Goal: Task Accomplishment & Management: Manage account settings

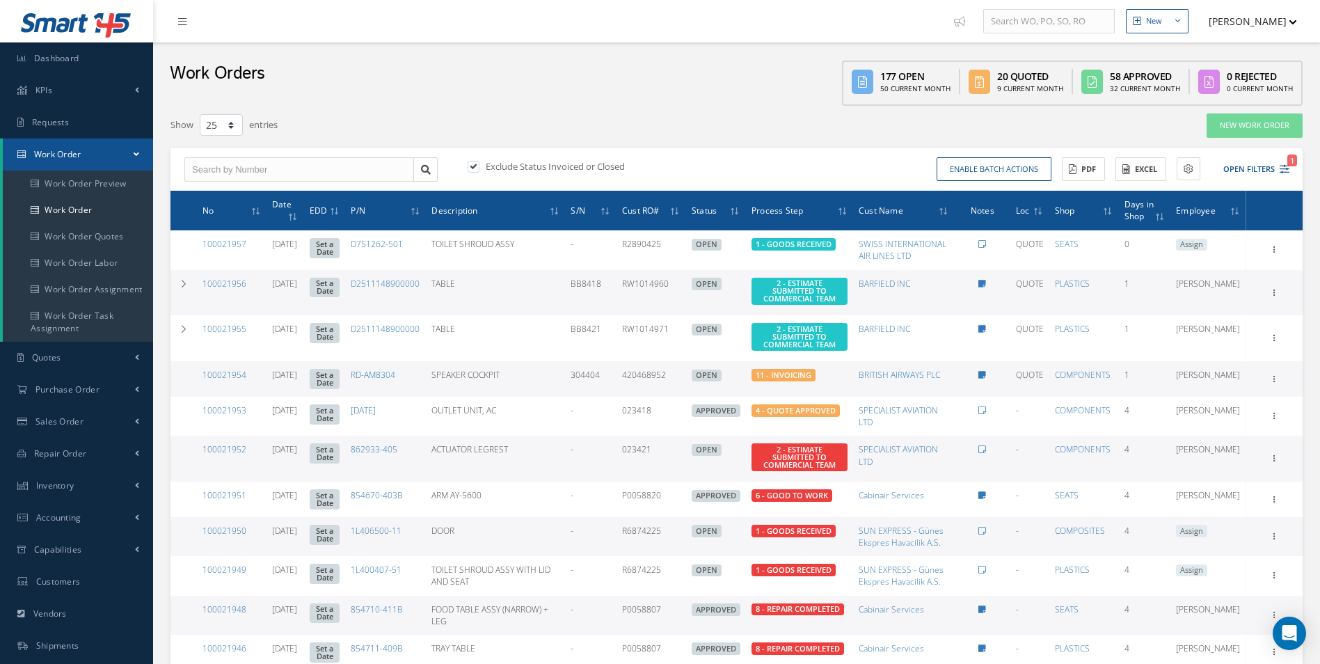
select select "25"
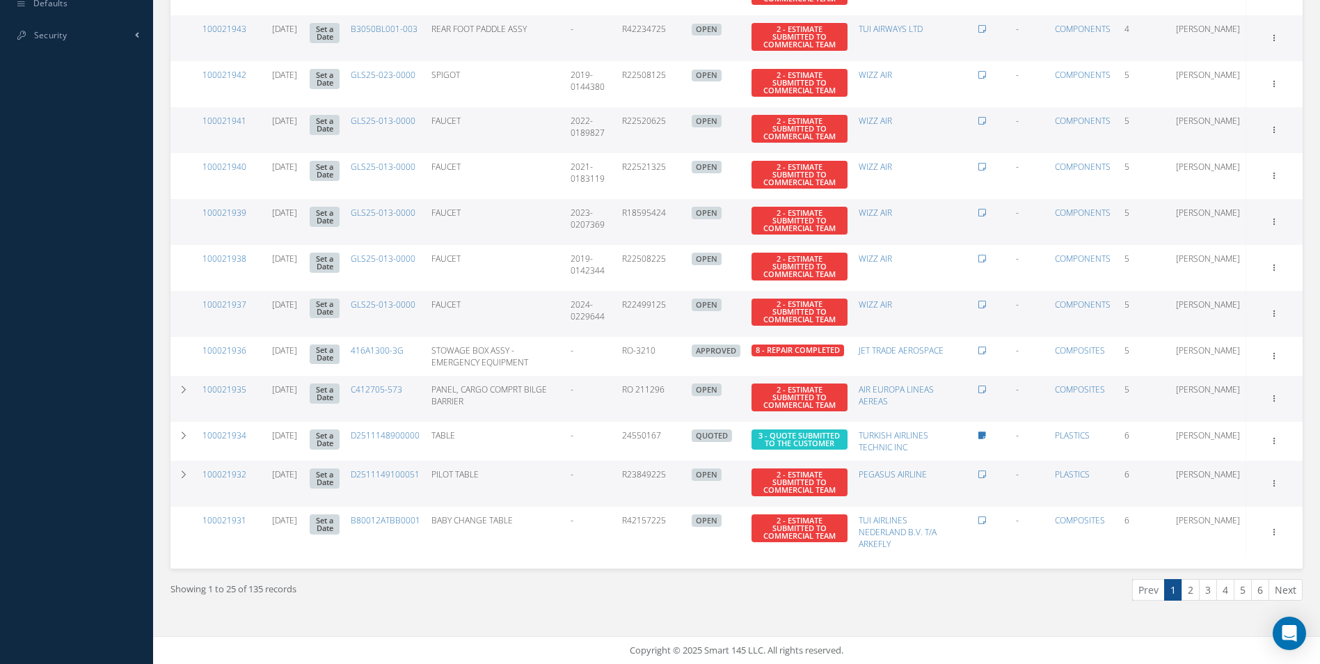
click at [1194, 589] on link "2" at bounding box center [1191, 590] width 18 height 22
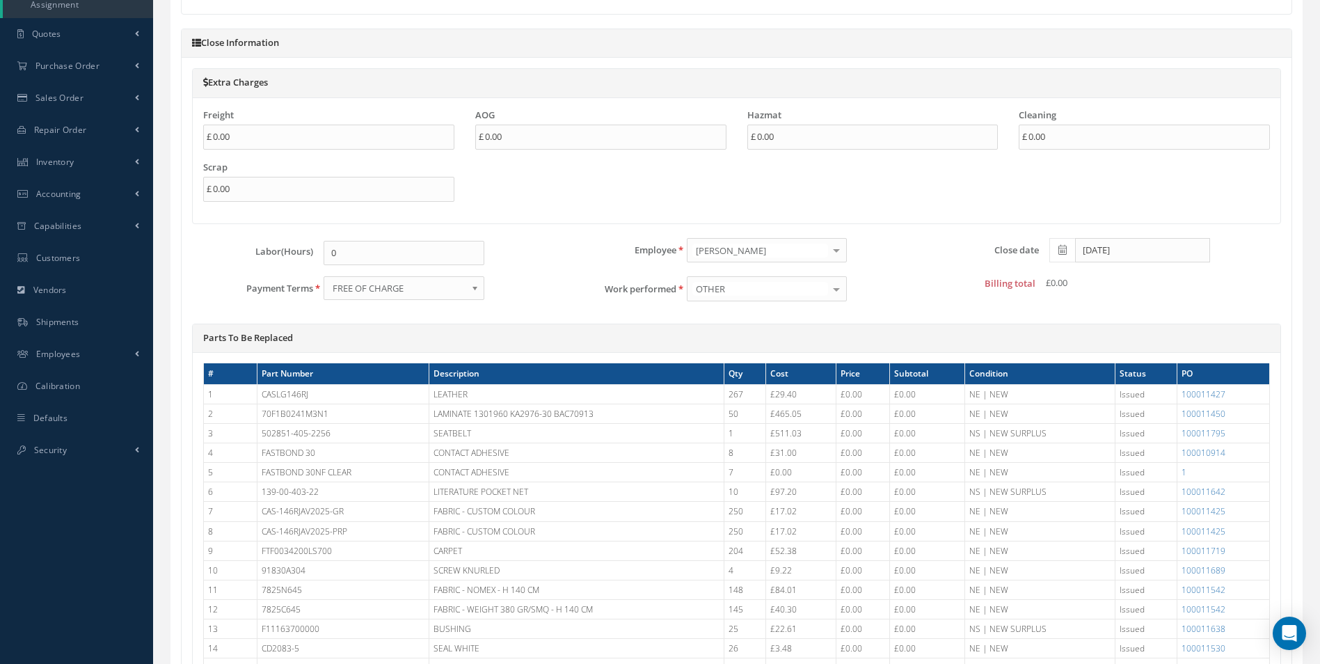
scroll to position [325, 0]
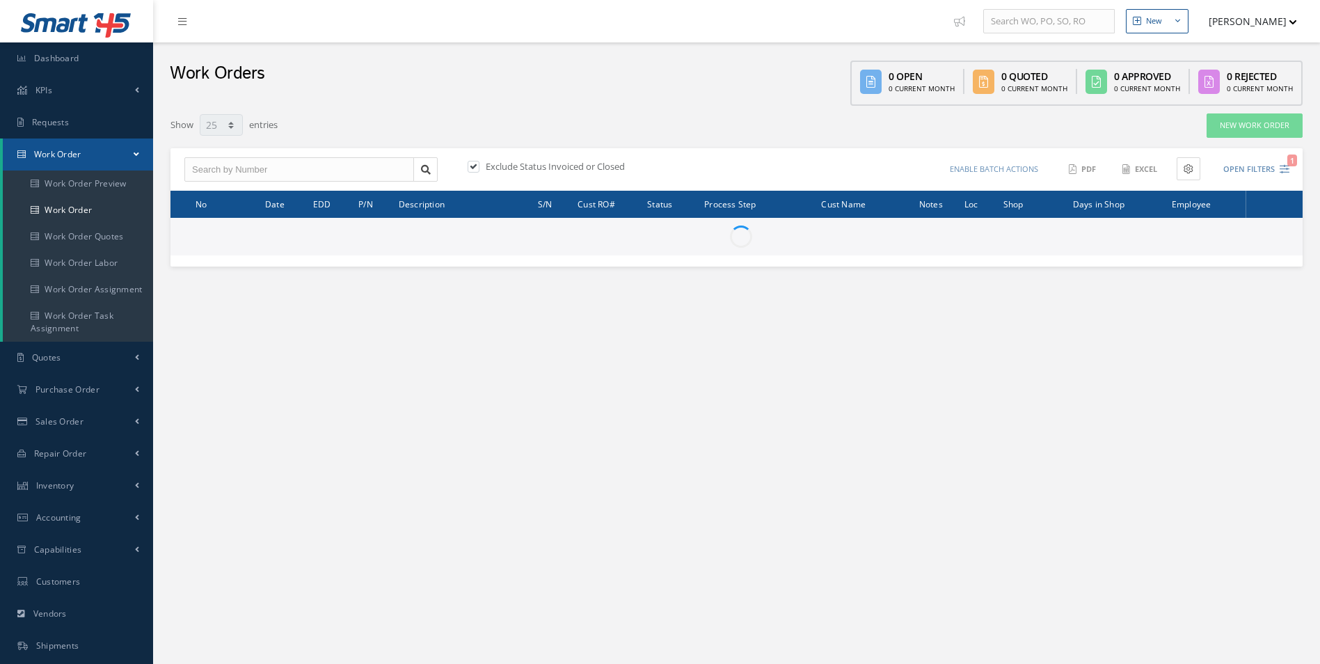
select select "25"
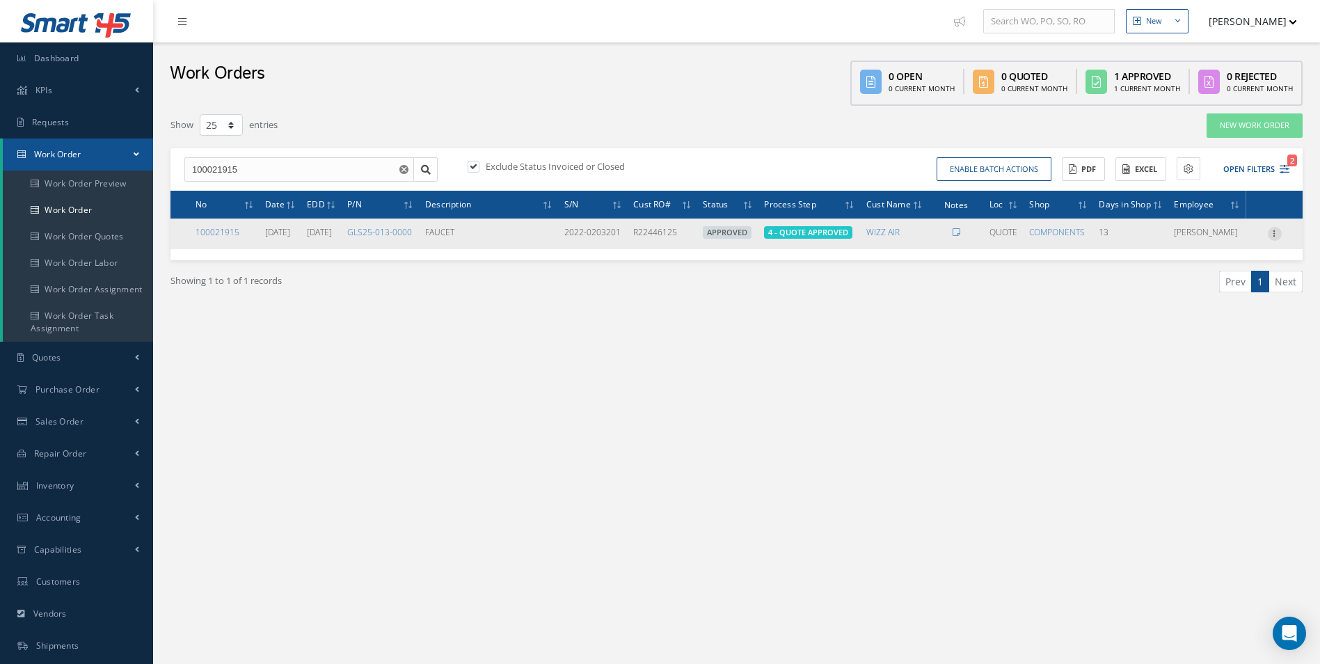
drag, startPoint x: 1278, startPoint y: 243, endPoint x: 1274, endPoint y: 251, distance: 8.4
click at [1278, 246] on td "Show Edit Update Prefix Invoicing Close Send By Email Sub Work Orders Documents…" at bounding box center [1274, 233] width 56 height 31
drag, startPoint x: 1274, startPoint y: 251, endPoint x: 1264, endPoint y: 258, distance: 12.9
click at [1274, 238] on icon at bounding box center [1275, 232] width 14 height 11
click at [1204, 270] on link "Edit" at bounding box center [1211, 261] width 110 height 18
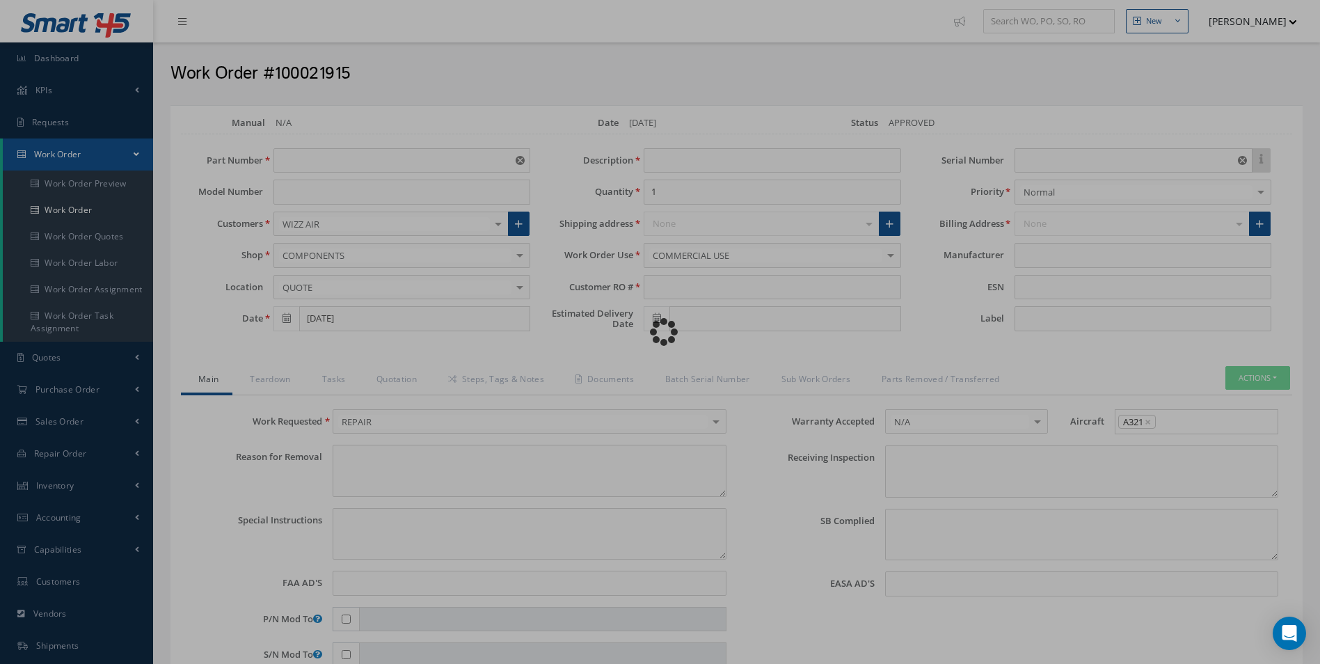
type input "GLS25-013-0000"
type input "09/10/2025"
type input "FAUCET"
type input "R22446125"
type input "10/22/2025"
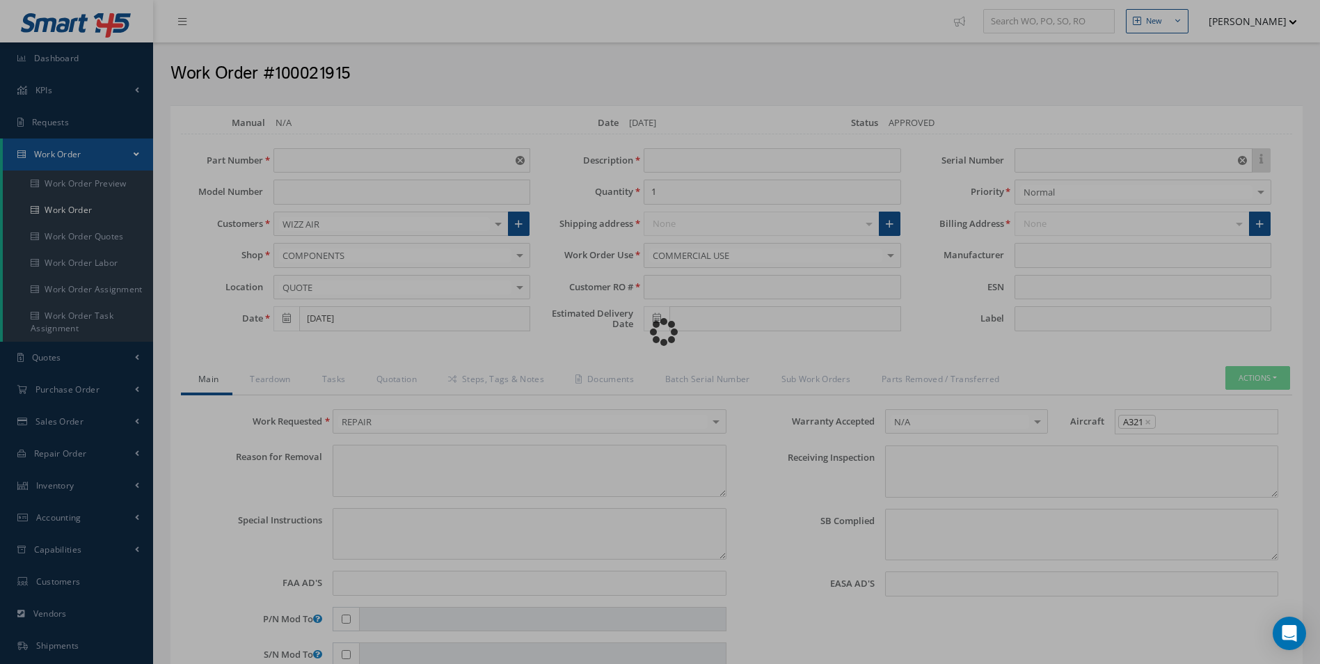
type input "2022-0203201"
type textarea "NONE"
type textarea "PLEASE SEE R.O. FOR DETAILS"
type input "NONE"
type textarea "NO VISUAL DAMAGE"
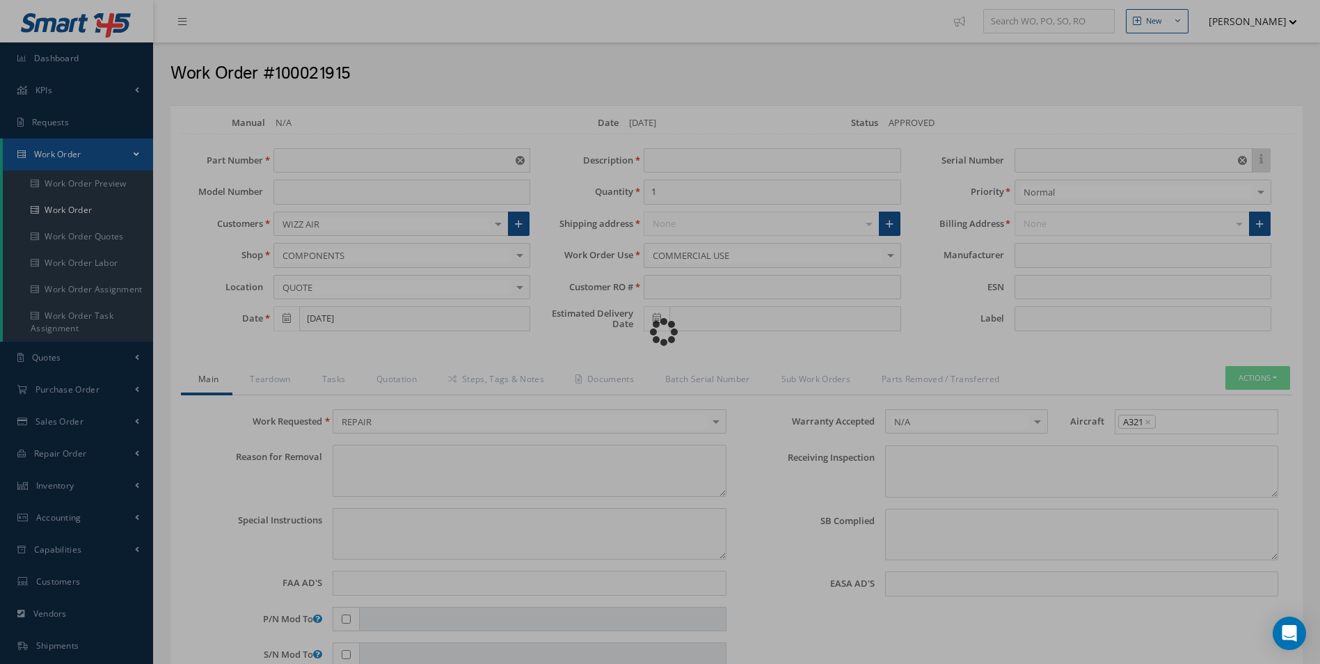
type textarea "NONE"
type input "NONE"
type input "GROTH"
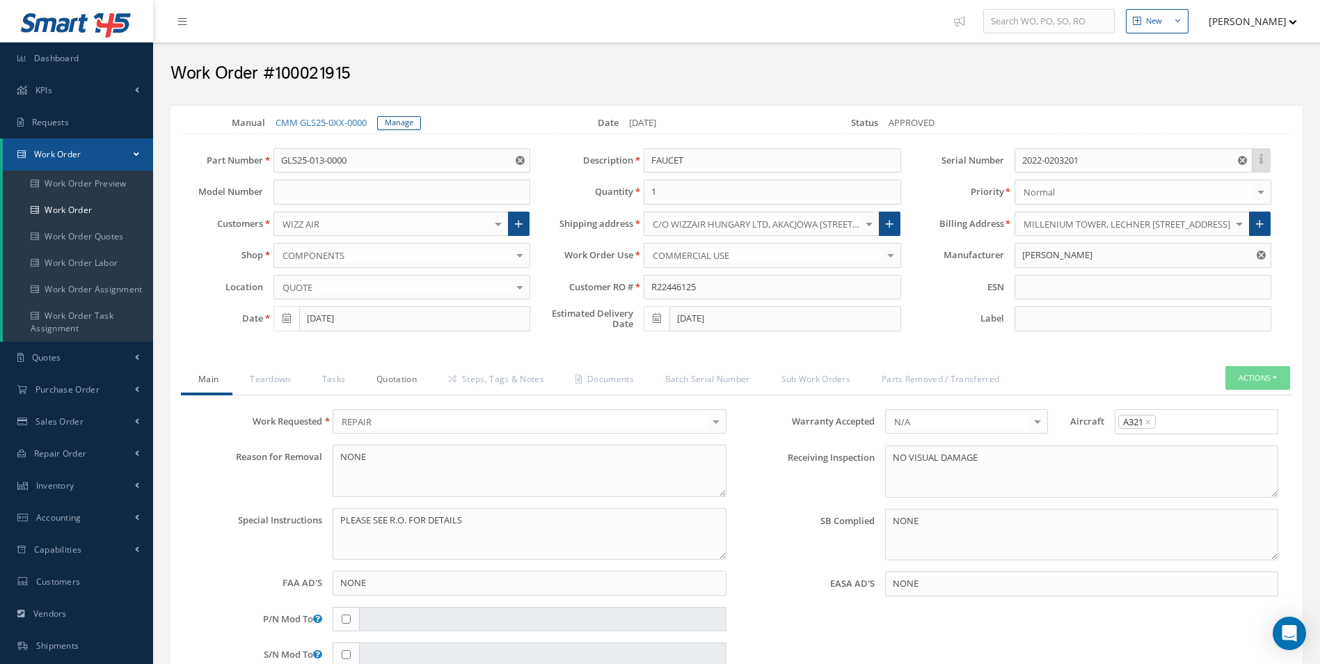
click at [386, 383] on link "Quotation" at bounding box center [395, 380] width 72 height 29
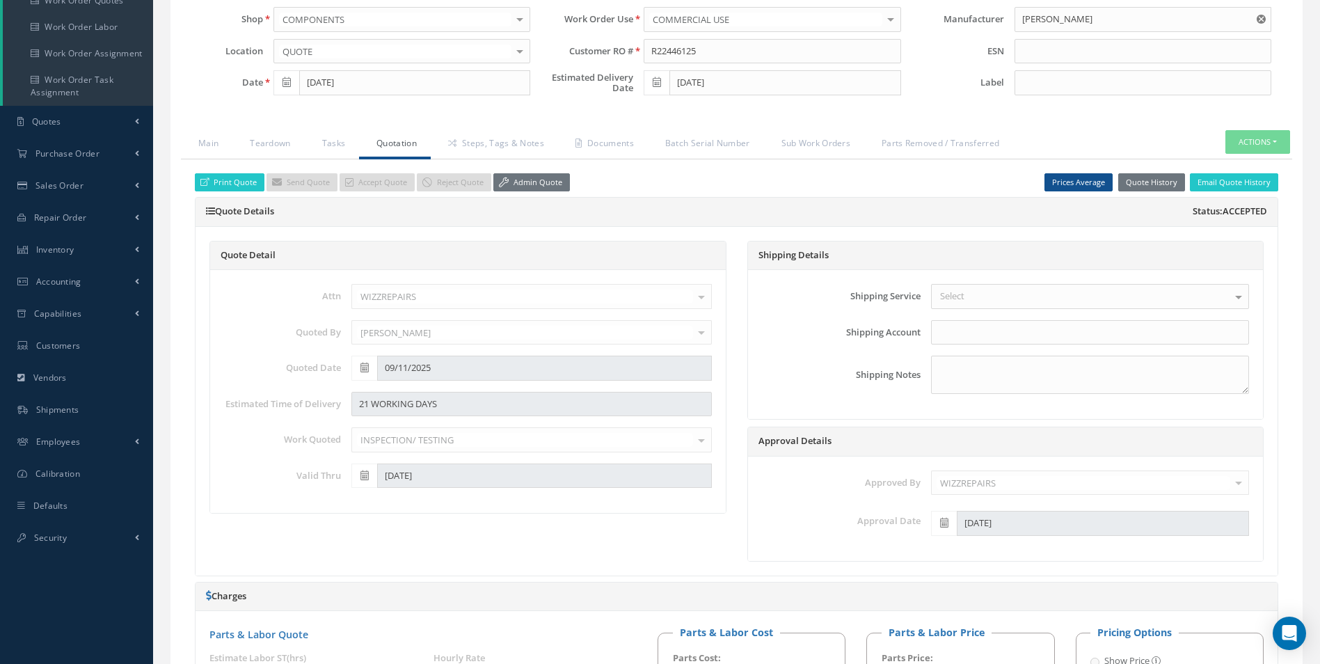
scroll to position [278, 0]
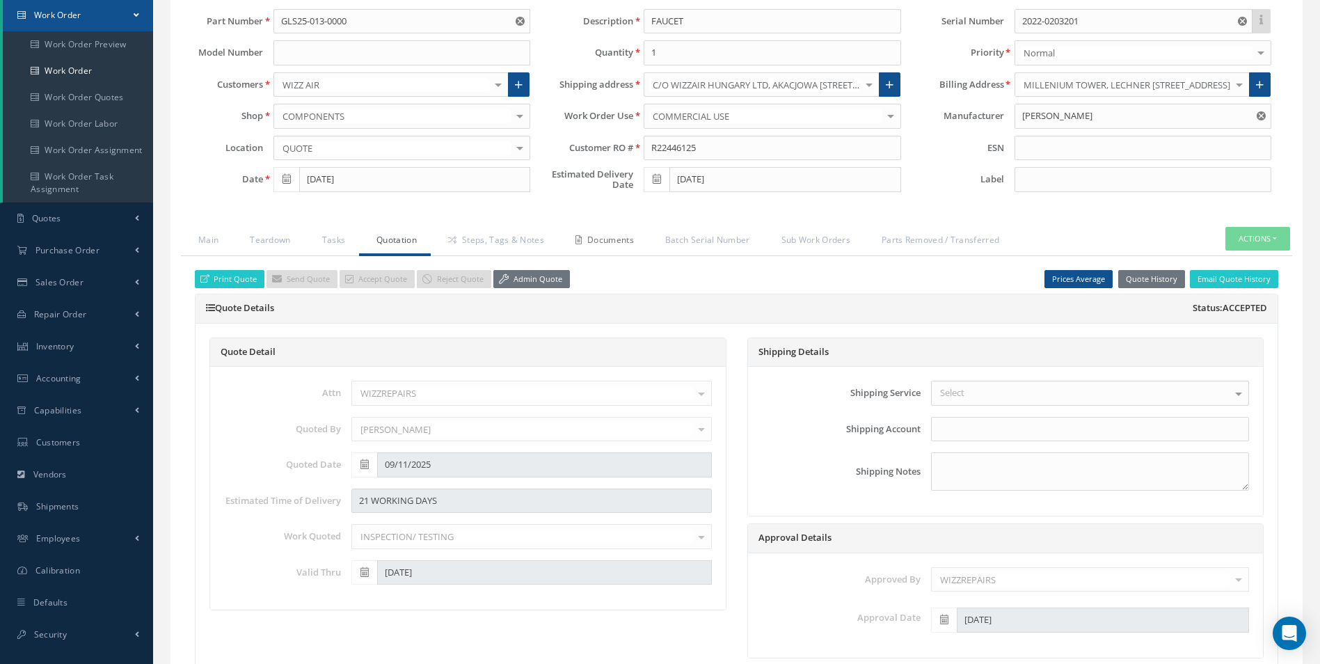
click at [643, 246] on link "Documents" at bounding box center [603, 241] width 90 height 29
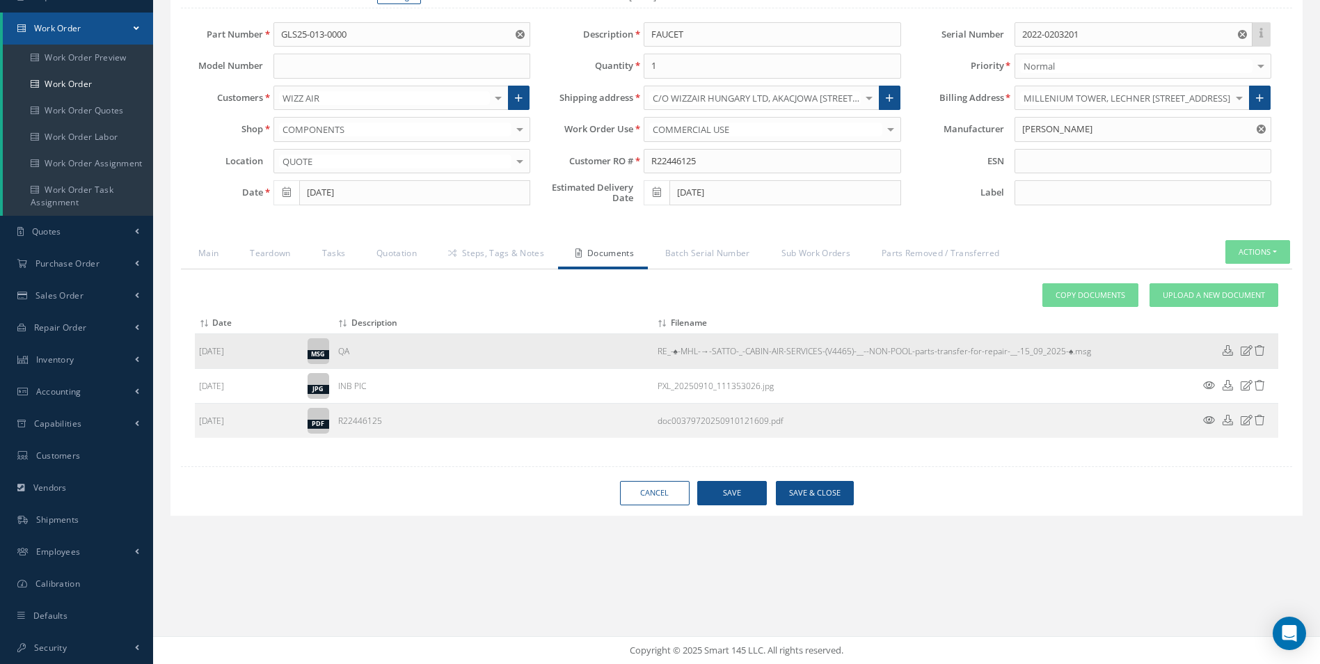
click at [915, 352] on link "RE_-♠-MHL-→-SATTO-_-CABIN-AIR-SERVICES-(V4465)-__--NON-POOL-parts-transfer-for-…" at bounding box center [875, 351] width 434 height 12
click at [712, 260] on link "Batch Serial Number" at bounding box center [706, 254] width 116 height 29
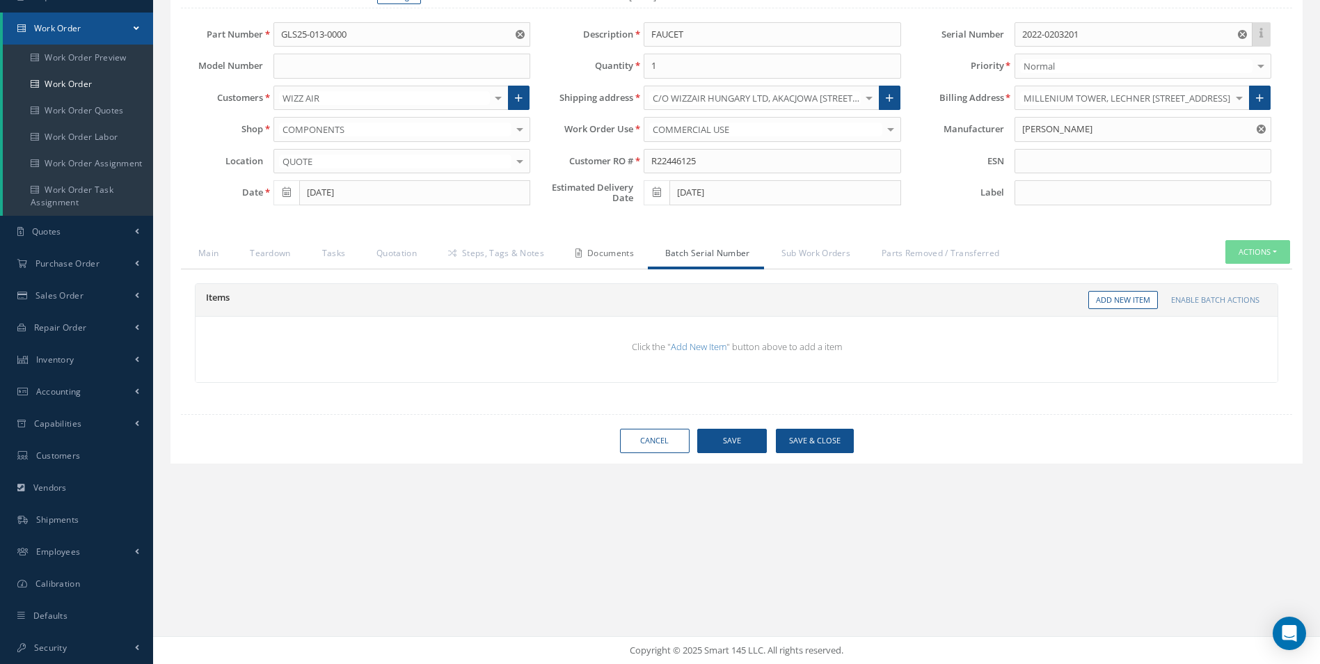
click at [619, 267] on link "Documents" at bounding box center [603, 254] width 90 height 29
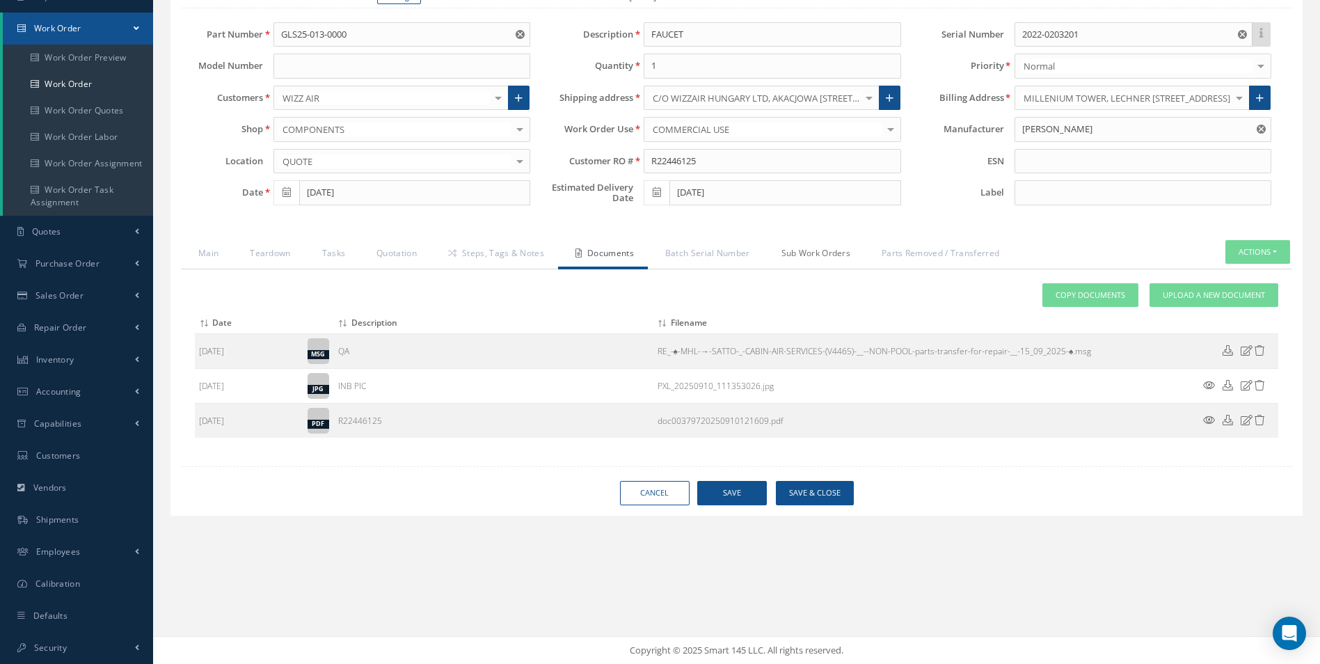
click at [837, 246] on link "Sub Work Orders" at bounding box center [814, 254] width 101 height 29
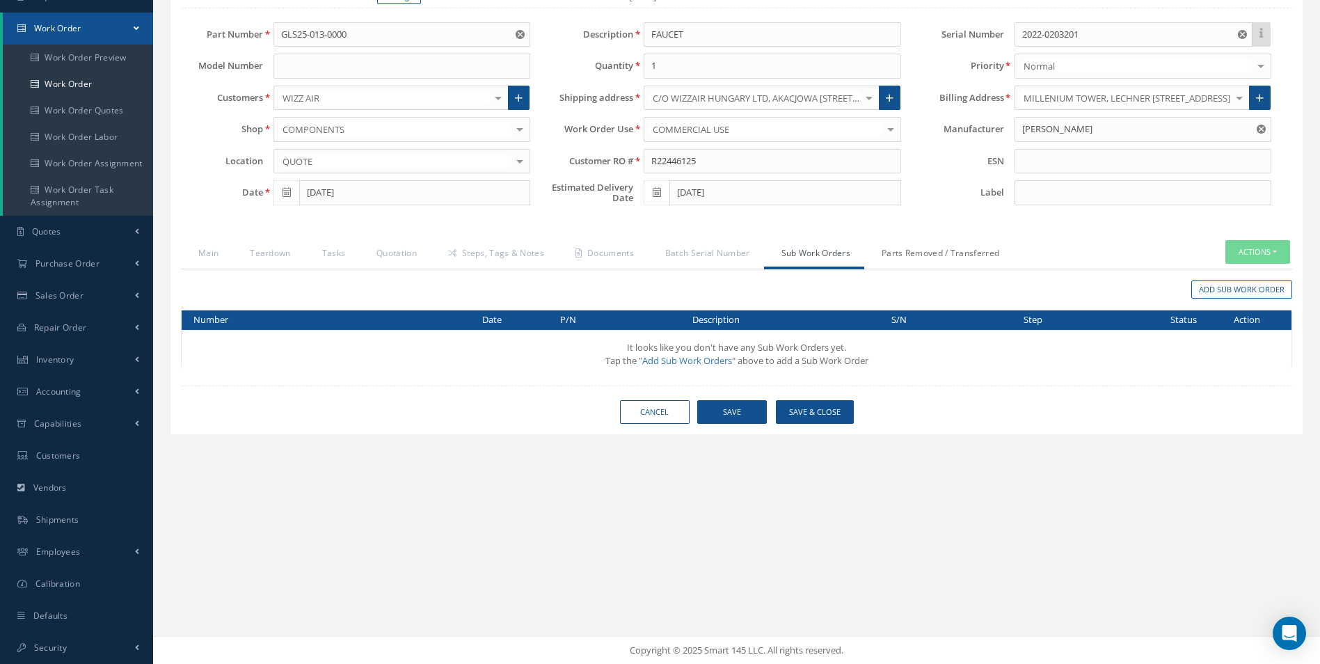
click at [955, 248] on link "Parts Removed / Transferred" at bounding box center [938, 254] width 149 height 29
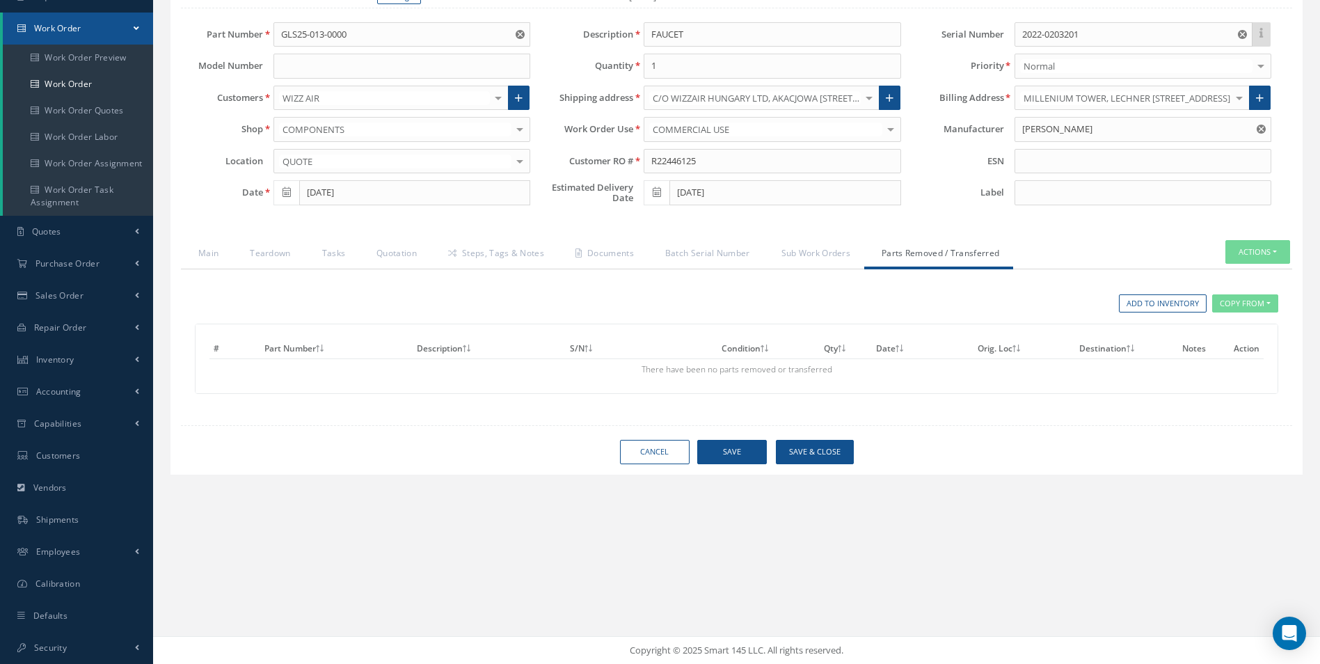
click at [653, 269] on div "Add to Inventory Copy From Work Orders # Part Number Description S/N Condition …" at bounding box center [736, 345] width 1111 height 153
click at [850, 257] on link "Sub Work Orders" at bounding box center [814, 254] width 101 height 29
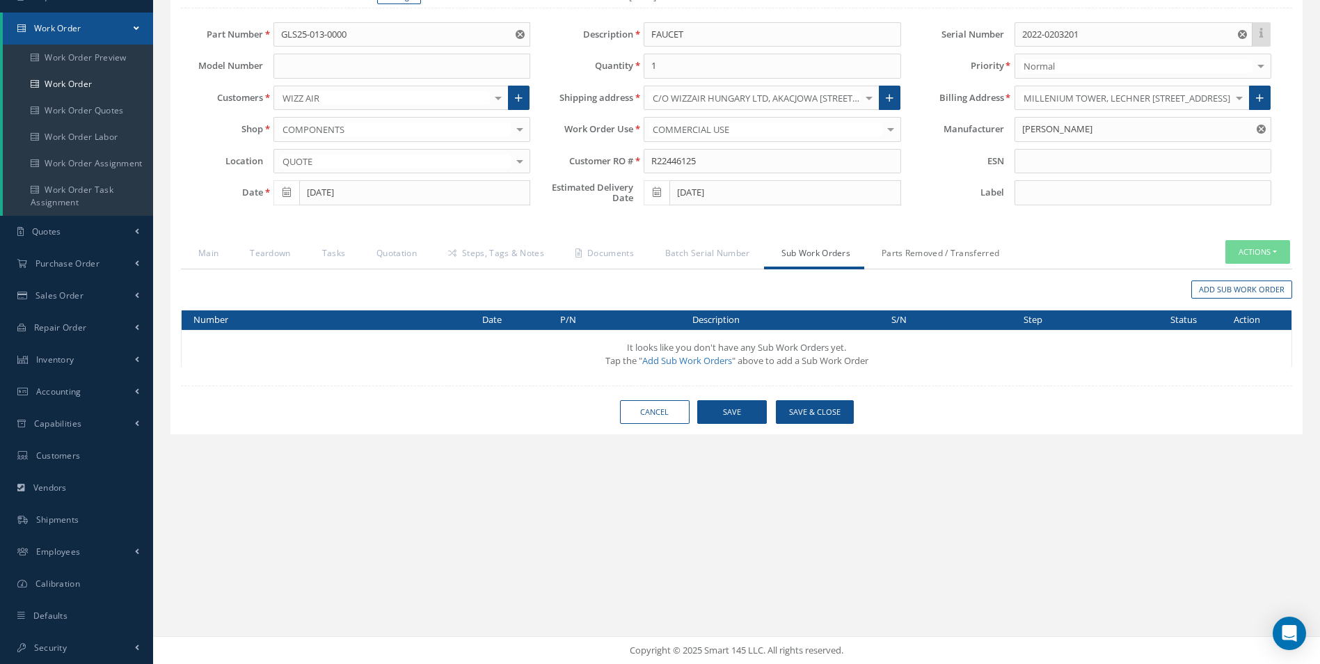
drag, startPoint x: 908, startPoint y: 246, endPoint x: 907, endPoint y: 259, distance: 12.5
click at [908, 247] on link "Parts Removed / Transferred" at bounding box center [938, 254] width 149 height 29
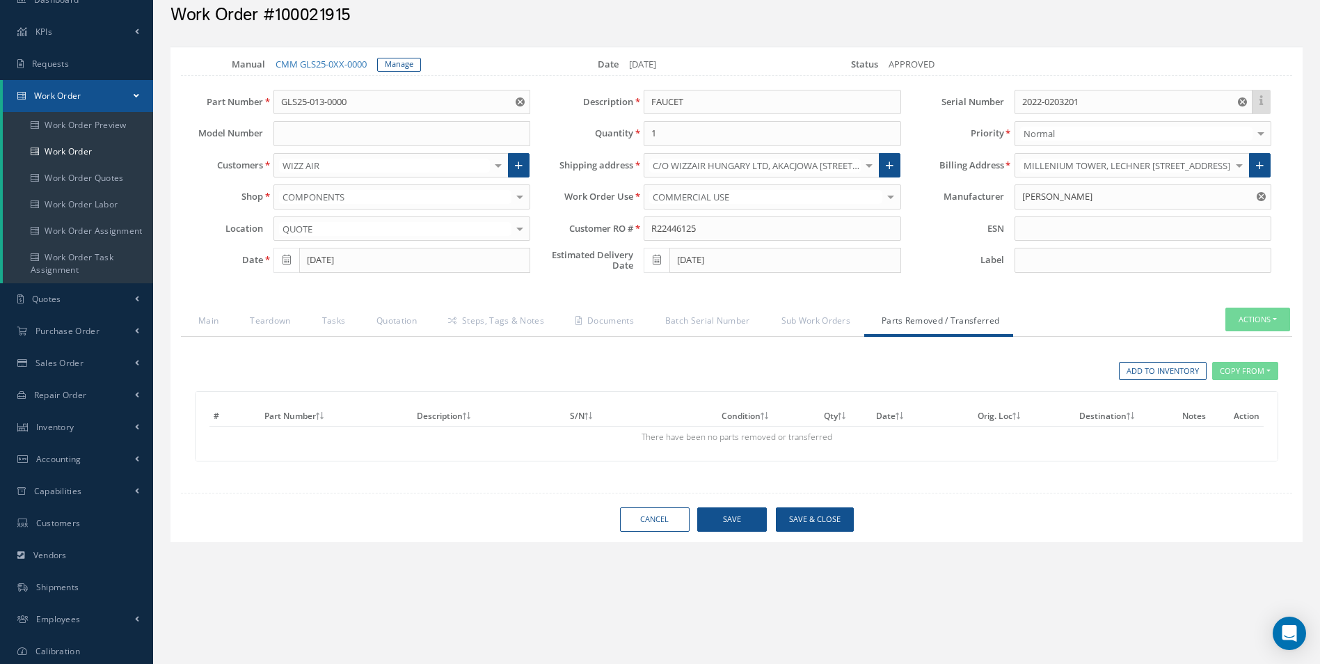
scroll to position [33, 0]
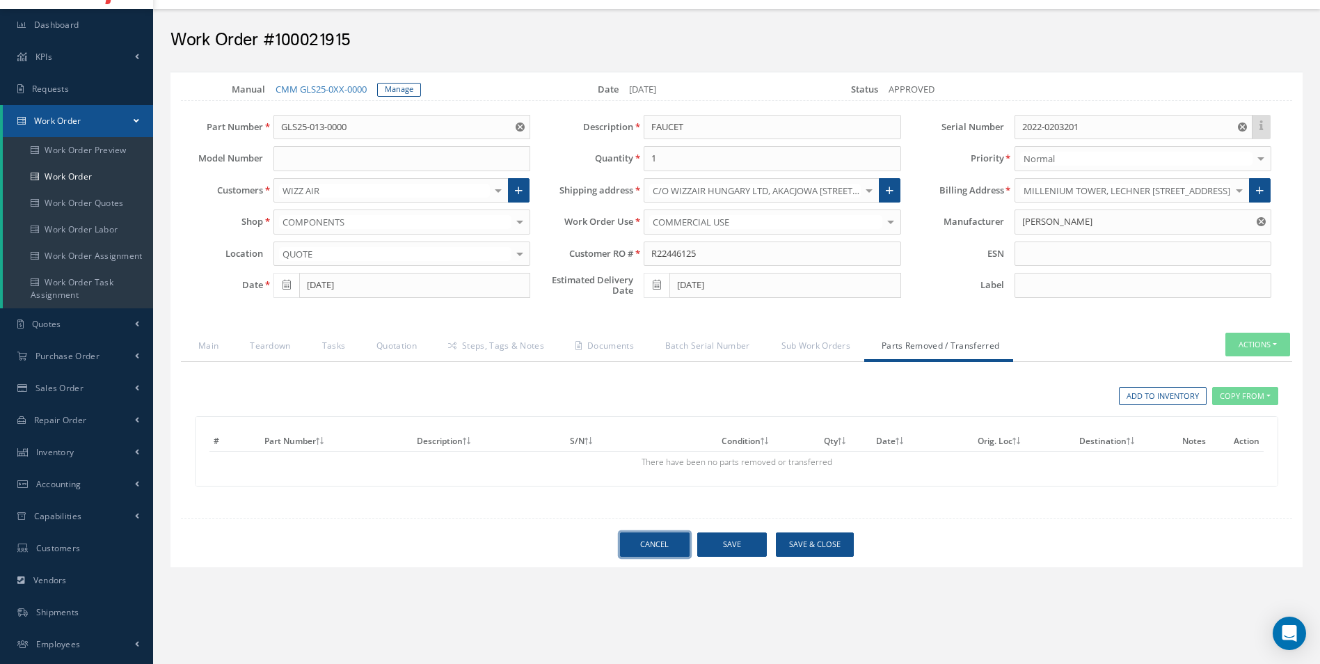
click at [642, 547] on link "Cancel" at bounding box center [655, 544] width 70 height 24
select select "25"
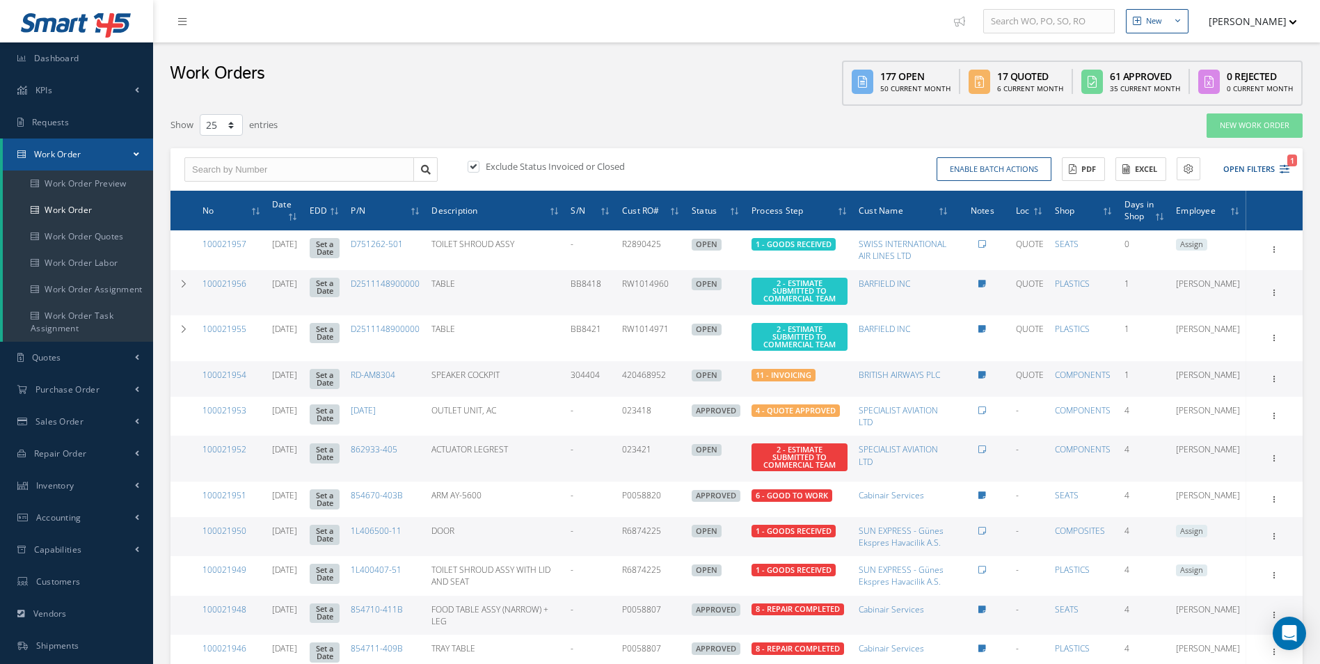
click at [1276, 25] on button "[PERSON_NAME]" at bounding box center [1246, 21] width 102 height 27
click at [1266, 123] on link "Backup Data" at bounding box center [1241, 118] width 111 height 24
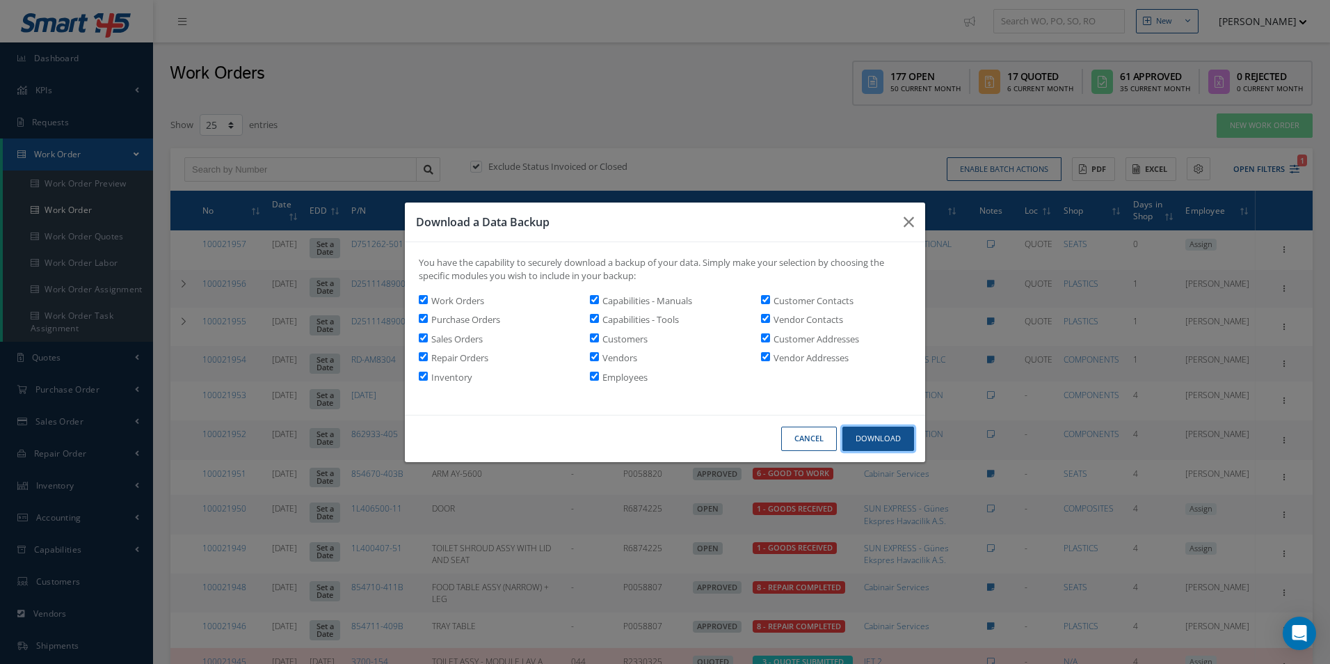
click at [888, 450] on button "Download" at bounding box center [879, 439] width 72 height 24
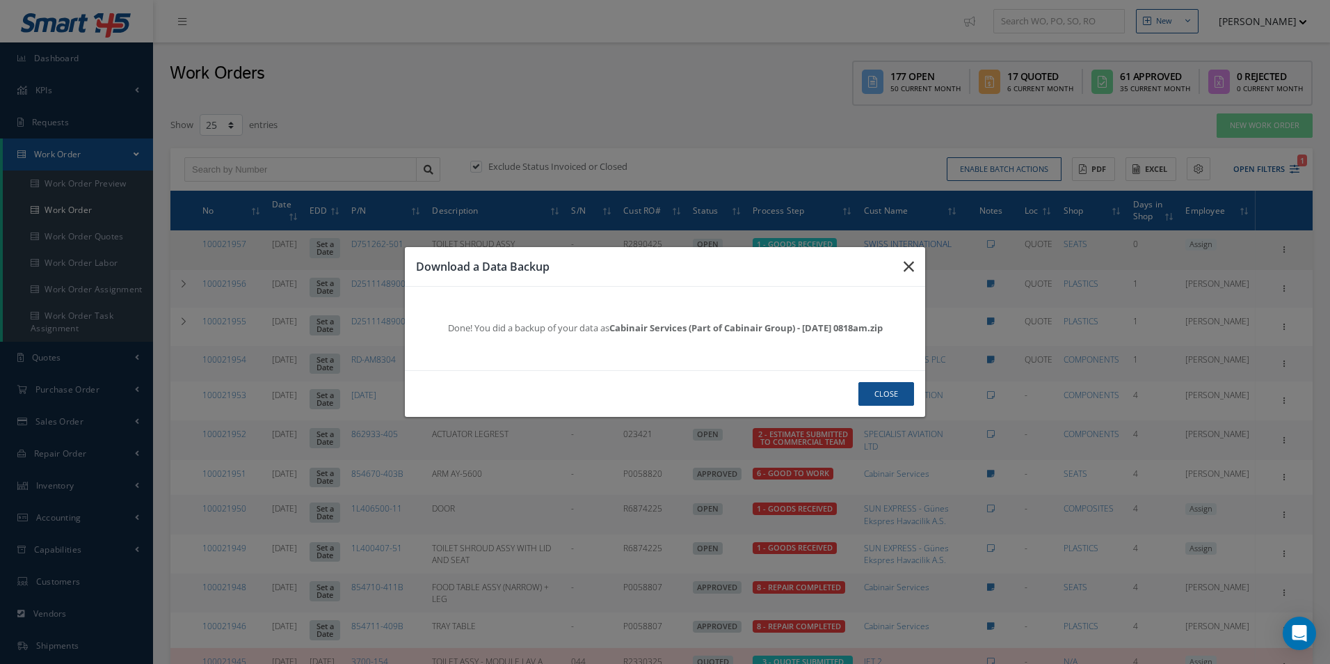
click at [915, 269] on button "button" at bounding box center [909, 266] width 33 height 39
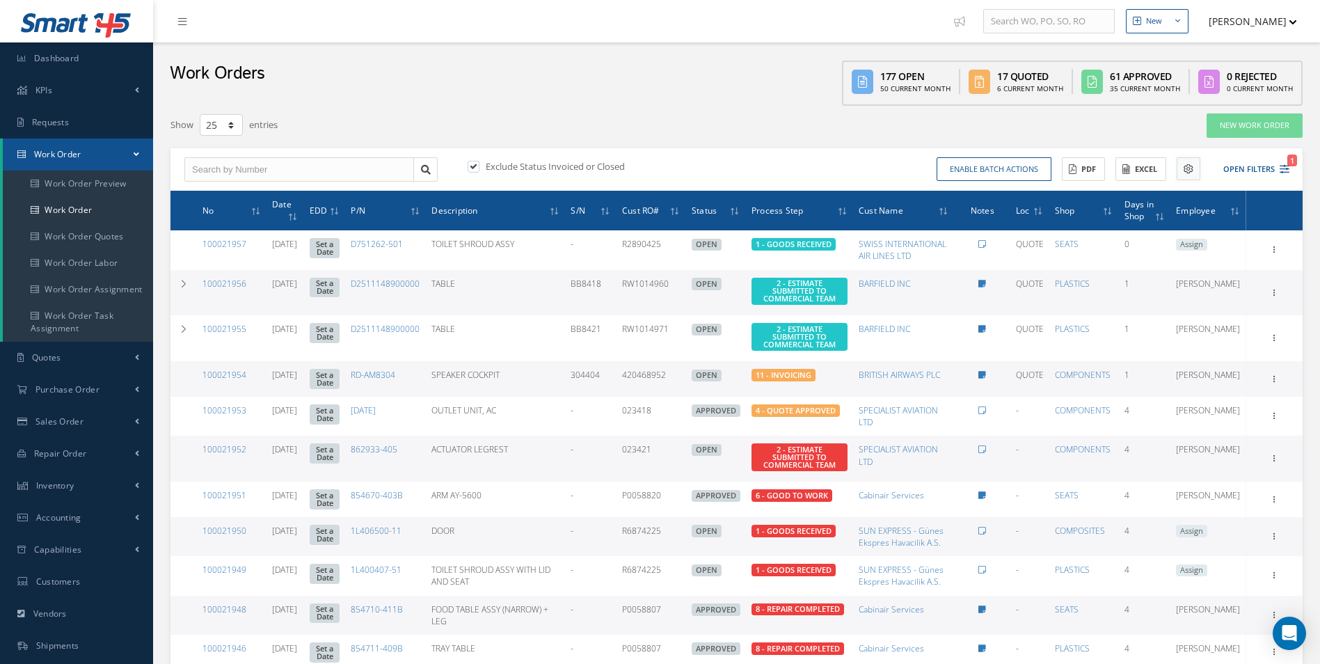
click at [1190, 169] on icon at bounding box center [1189, 169] width 10 height 10
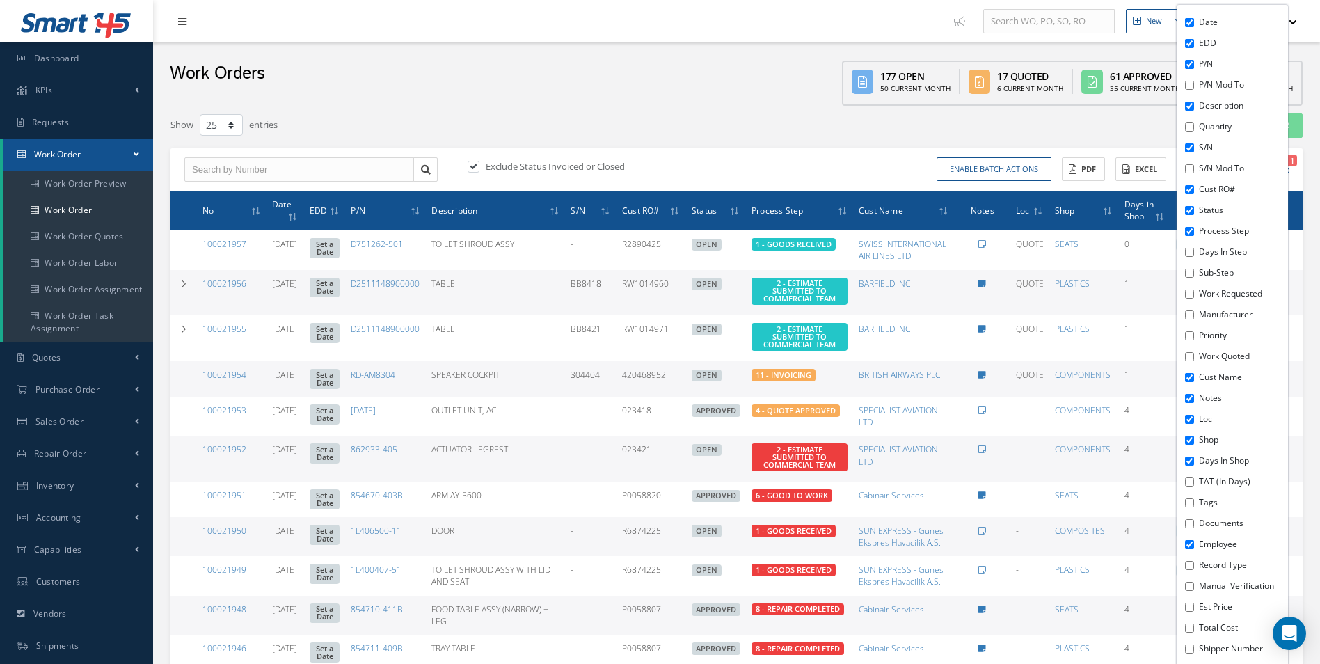
click at [1200, 546] on label "Employee" at bounding box center [1242, 544] width 86 height 13
click at [1194, 546] on input "Employee" at bounding box center [1189, 544] width 9 height 9
checkbox input "false"
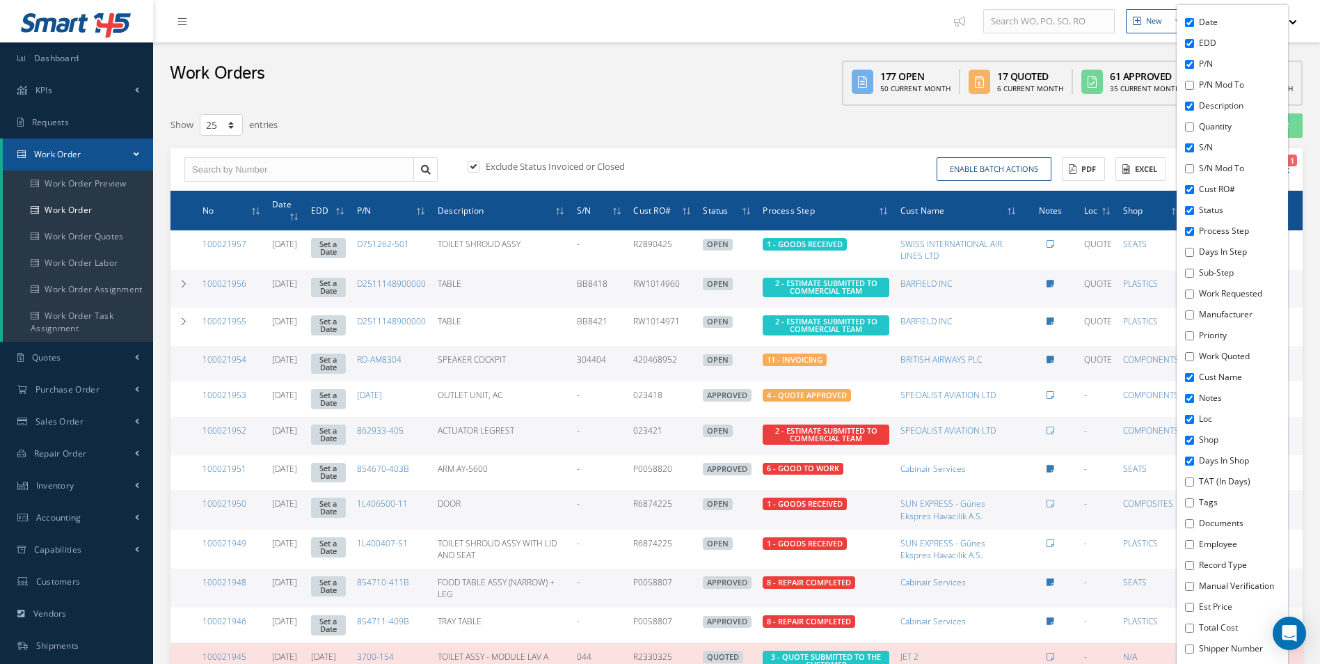
click at [863, 130] on div "New Work Order" at bounding box center [1073, 125] width 480 height 25
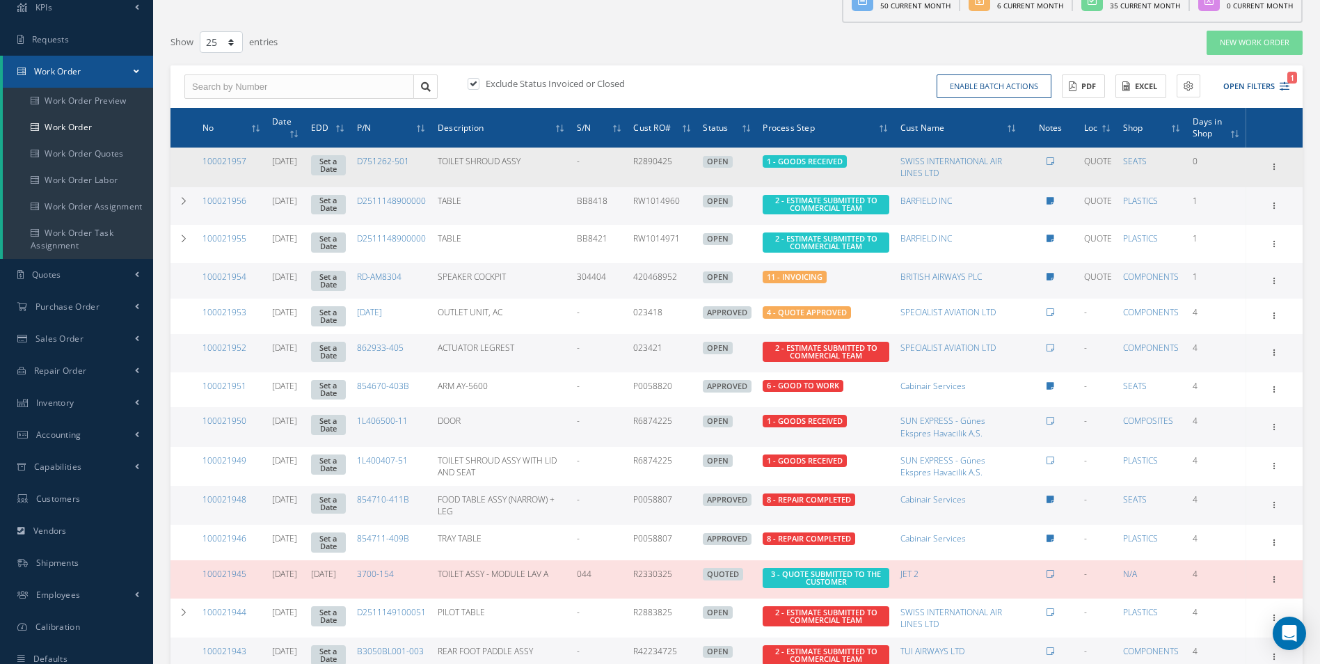
scroll to position [139, 0]
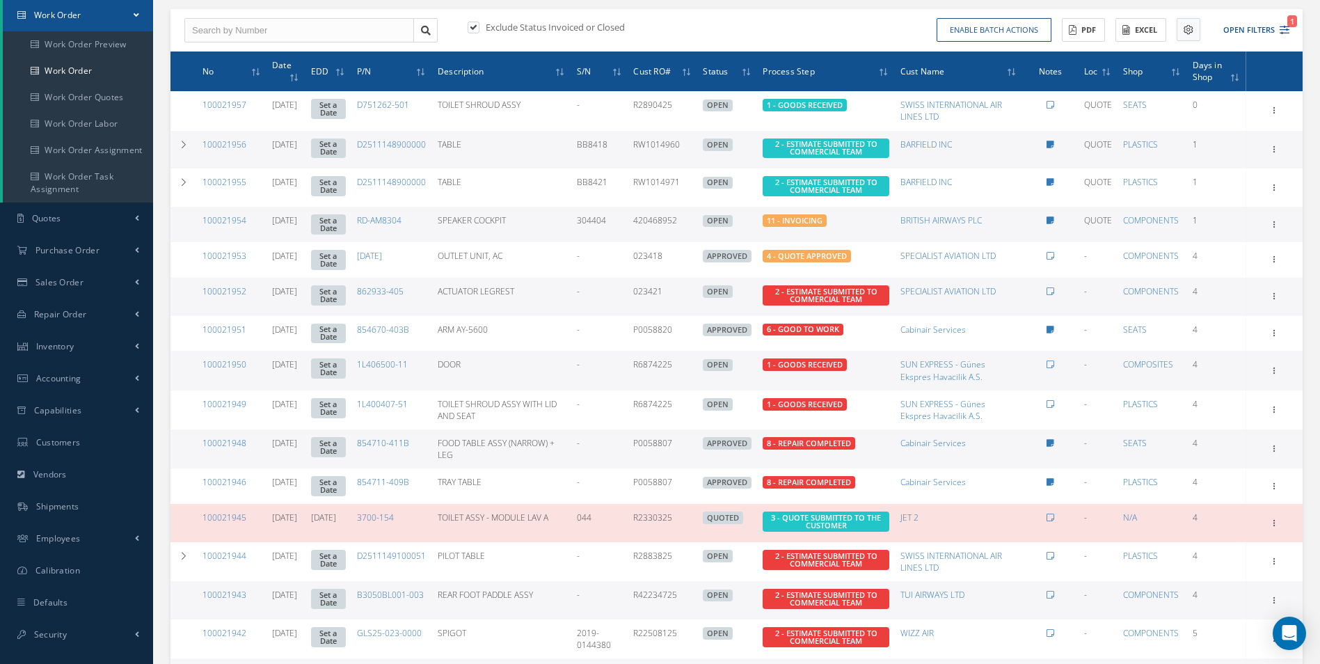
click at [1185, 28] on icon at bounding box center [1189, 30] width 10 height 10
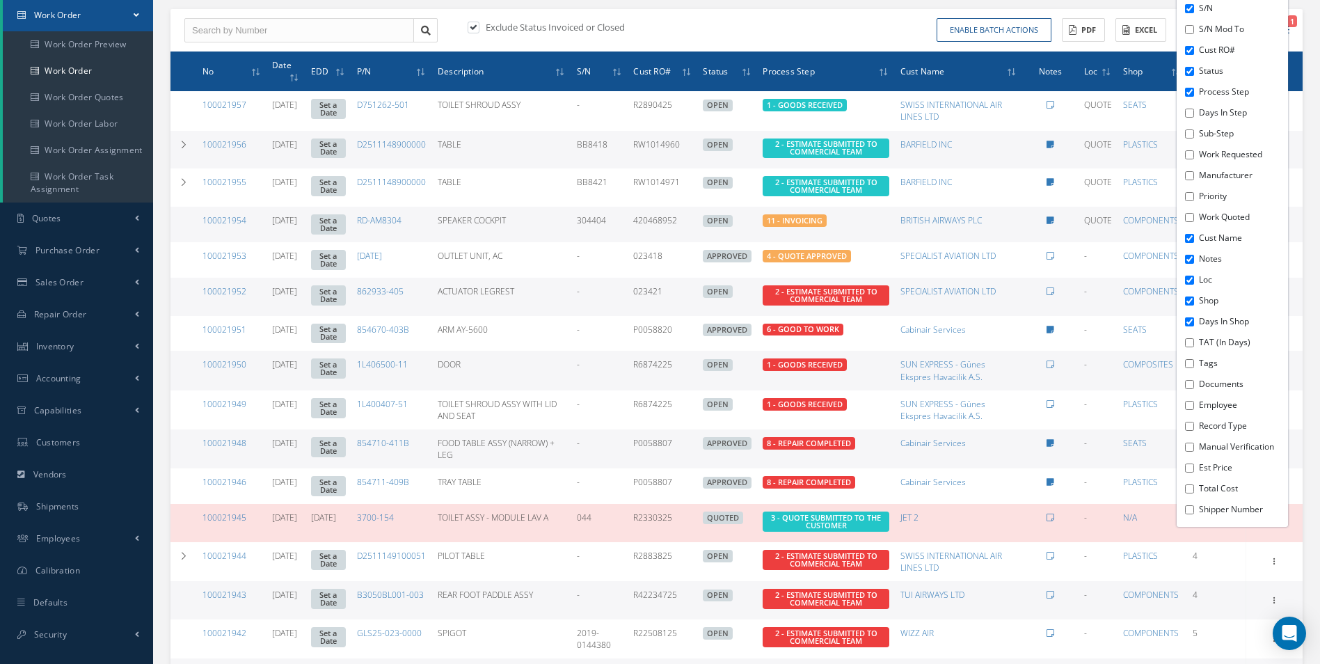
click at [1191, 321] on input "Days in Shop" at bounding box center [1189, 321] width 9 height 9
checkbox input "false"
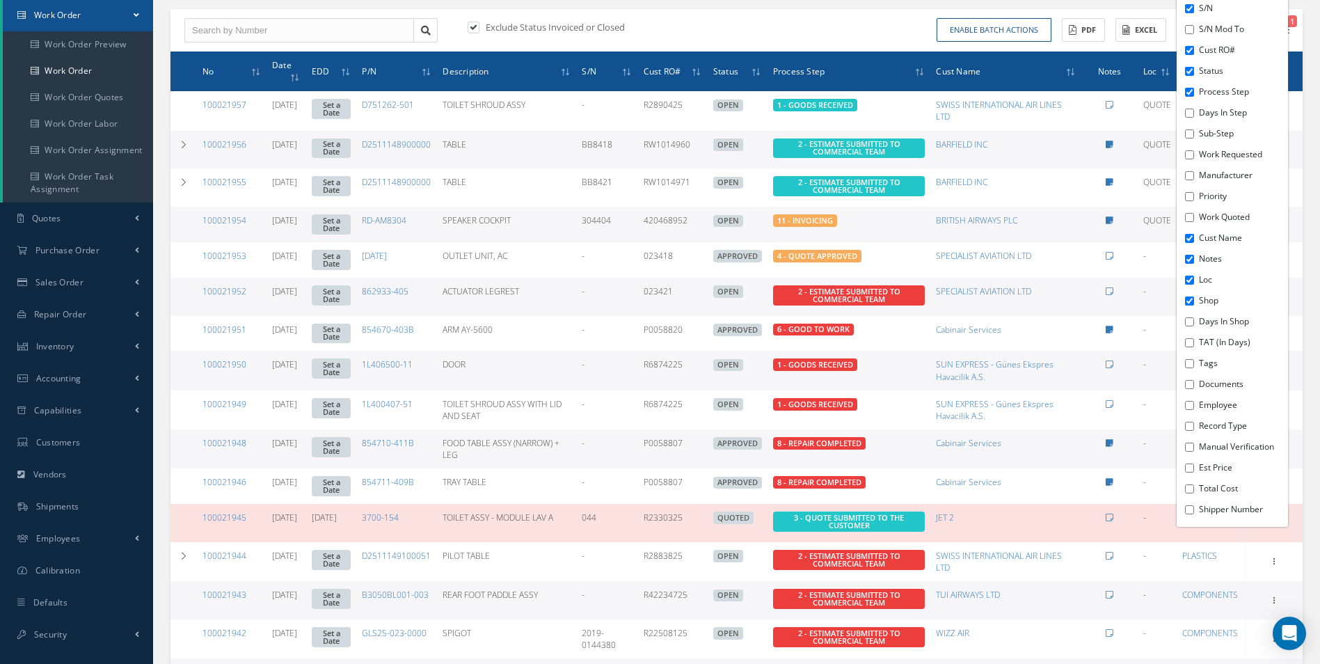
click at [1192, 296] on input "Shop" at bounding box center [1189, 300] width 9 height 9
checkbox input "false"
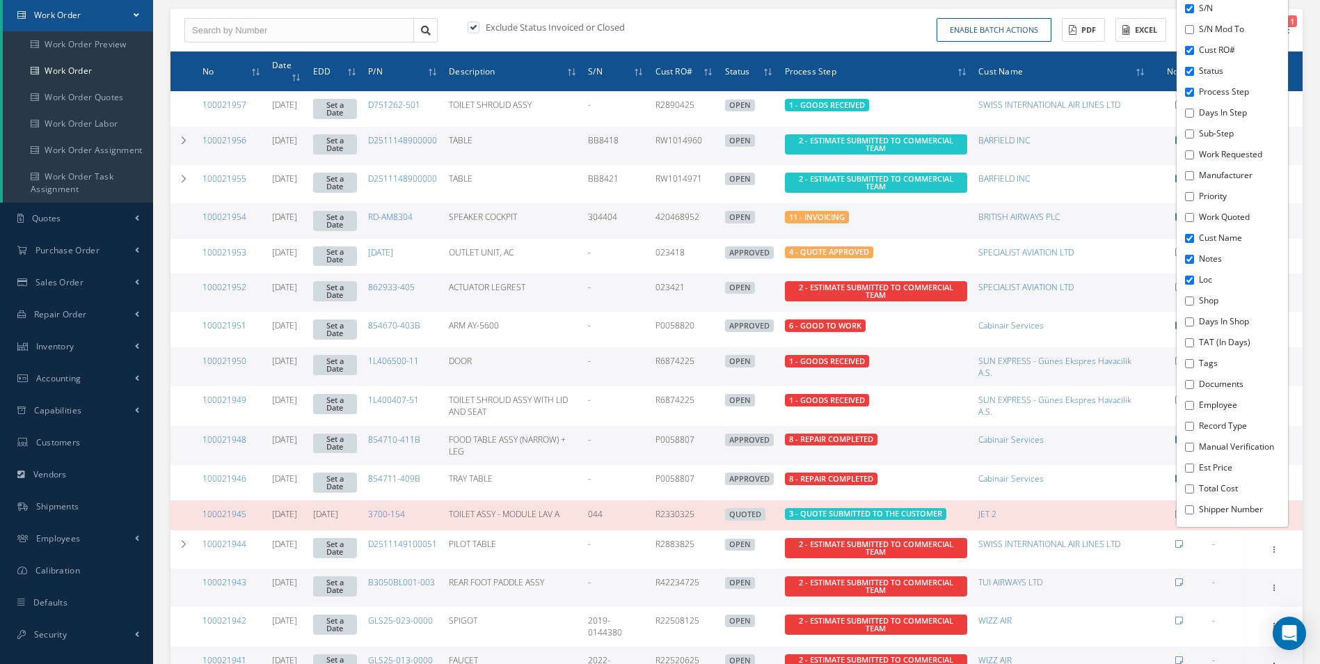
click at [814, 19] on div "Enable batch actions Update Work Orders Close Work Orders ACTIONS Receive Payme…" at bounding box center [1015, 30] width 557 height 24
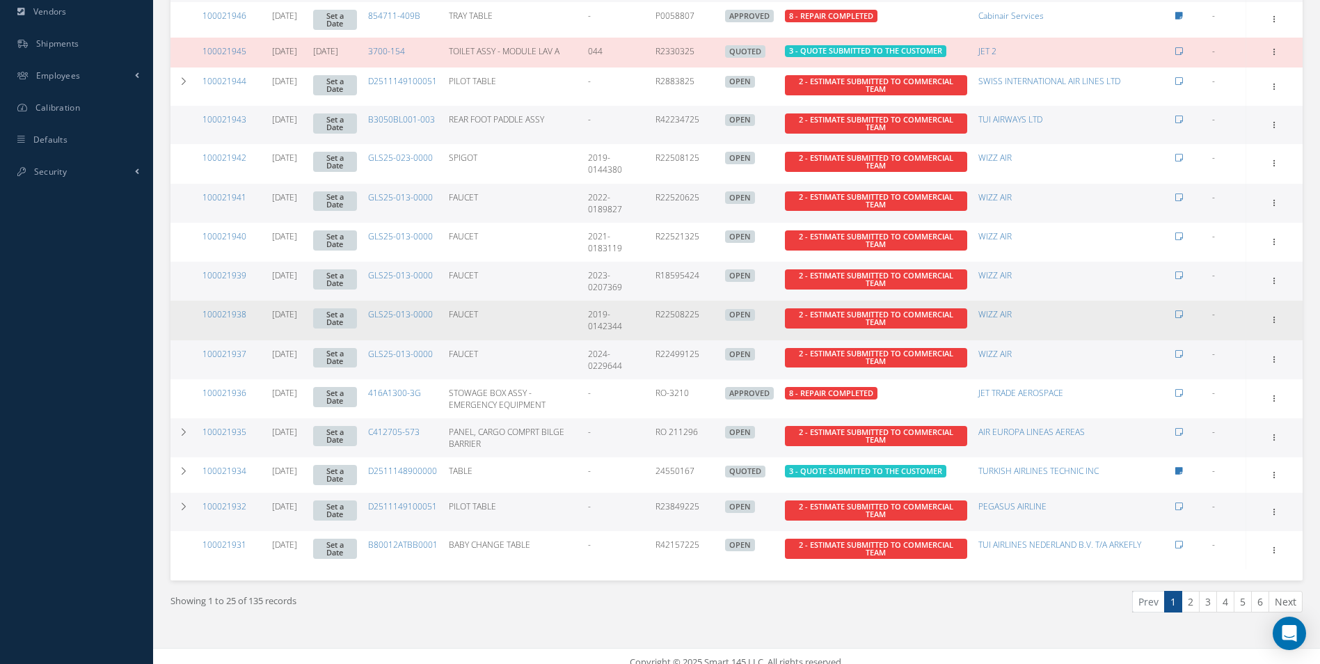
scroll to position [603, 0]
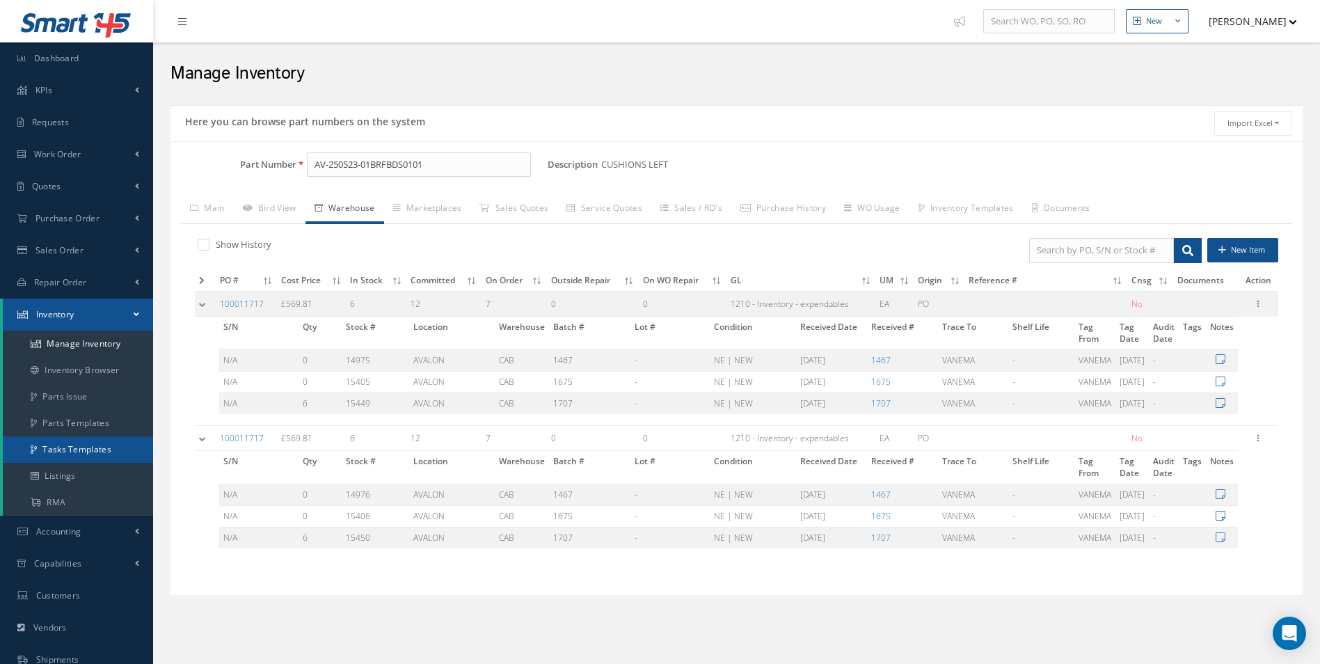
click at [81, 450] on link "Tasks Templates" at bounding box center [78, 449] width 150 height 26
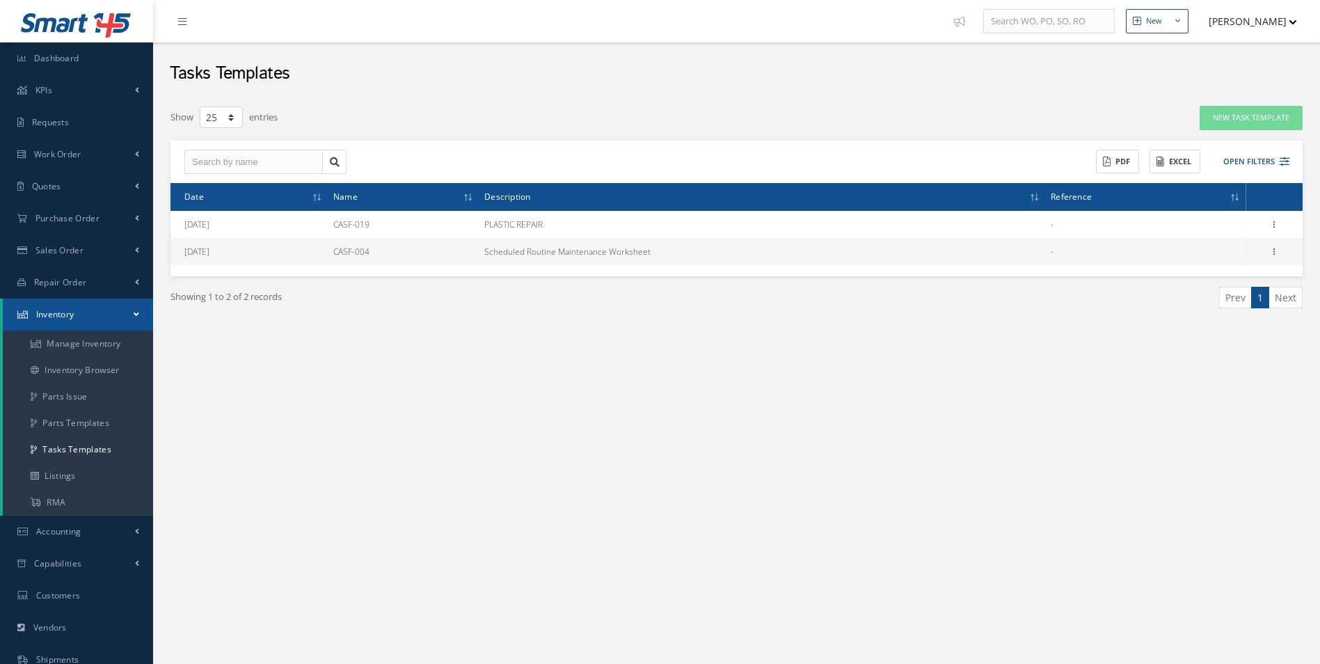
select select "25"
click at [86, 404] on link "Parts Issue" at bounding box center [78, 396] width 150 height 26
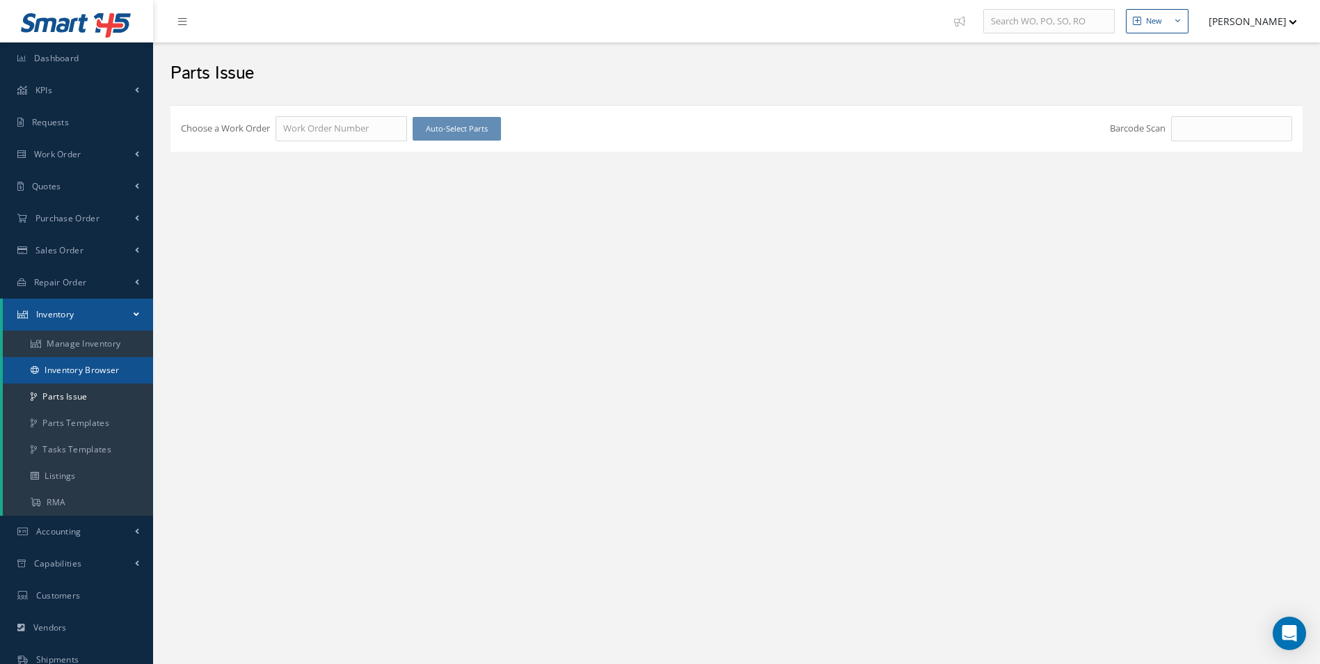
click at [117, 371] on link "Inventory Browser" at bounding box center [78, 370] width 150 height 26
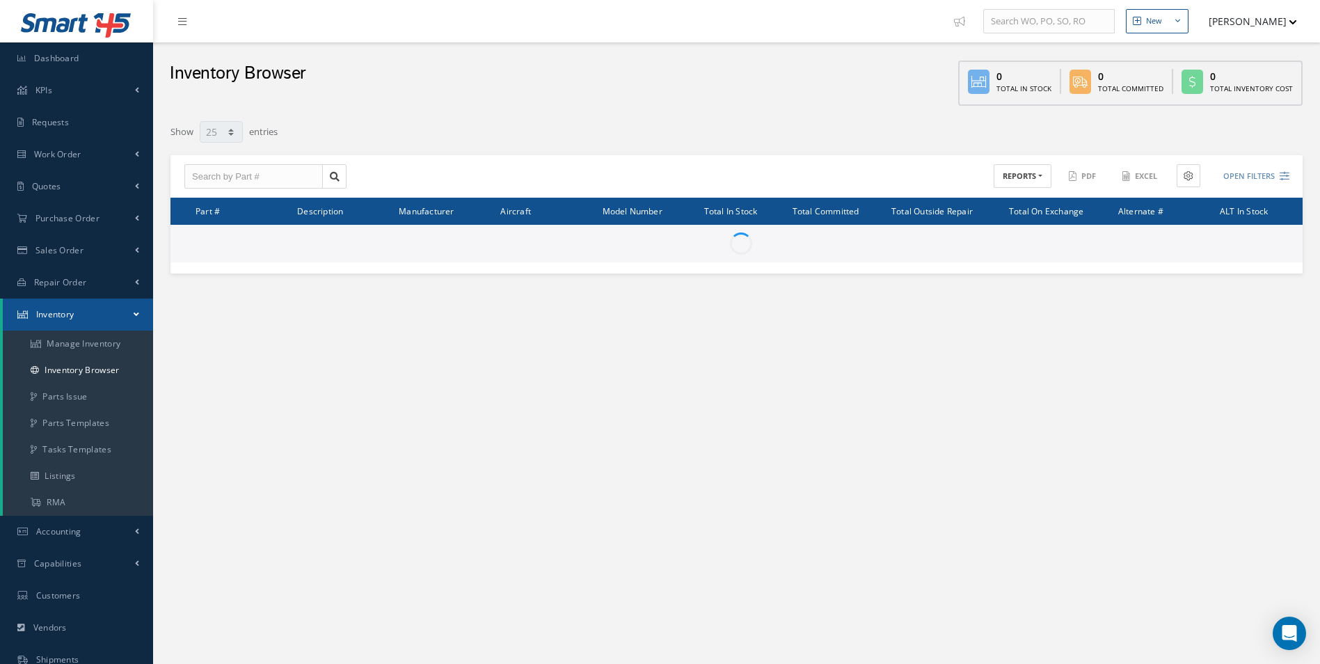
select select "25"
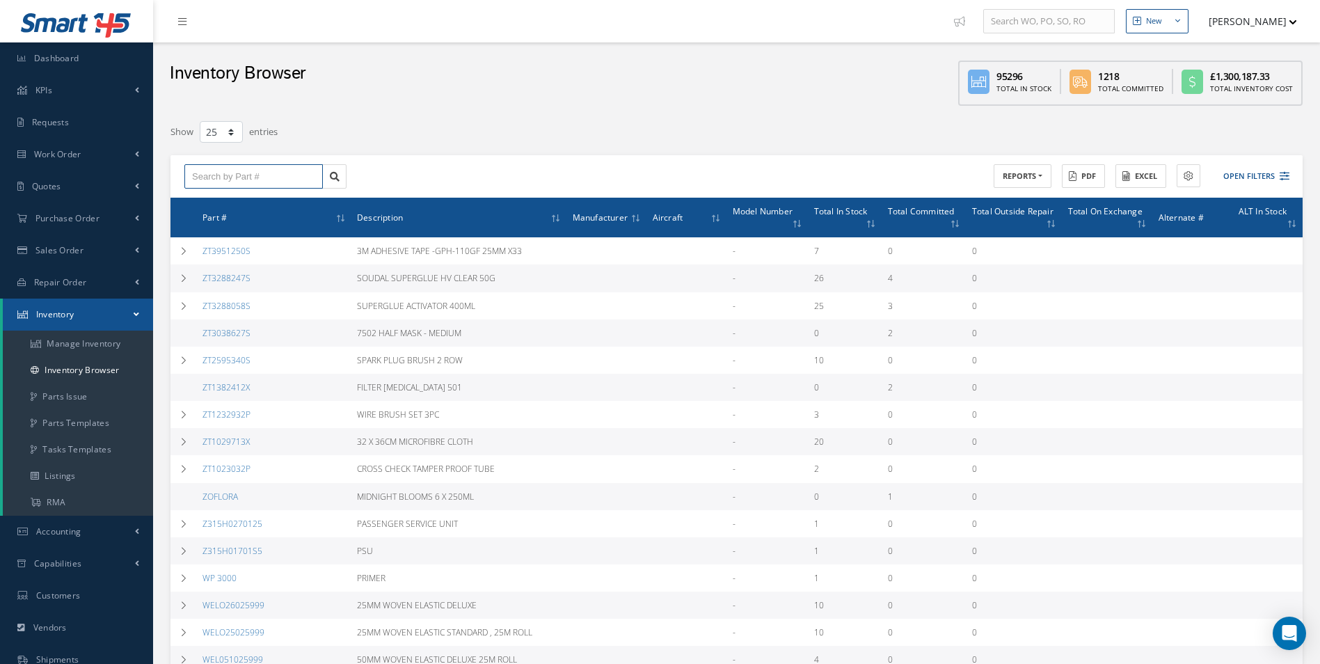
click at [303, 182] on input "text" at bounding box center [253, 176] width 138 height 25
click at [292, 203] on div "STOCK REMOVAL" at bounding box center [253, 201] width 123 height 14
type input "STOCK REMOVAL"
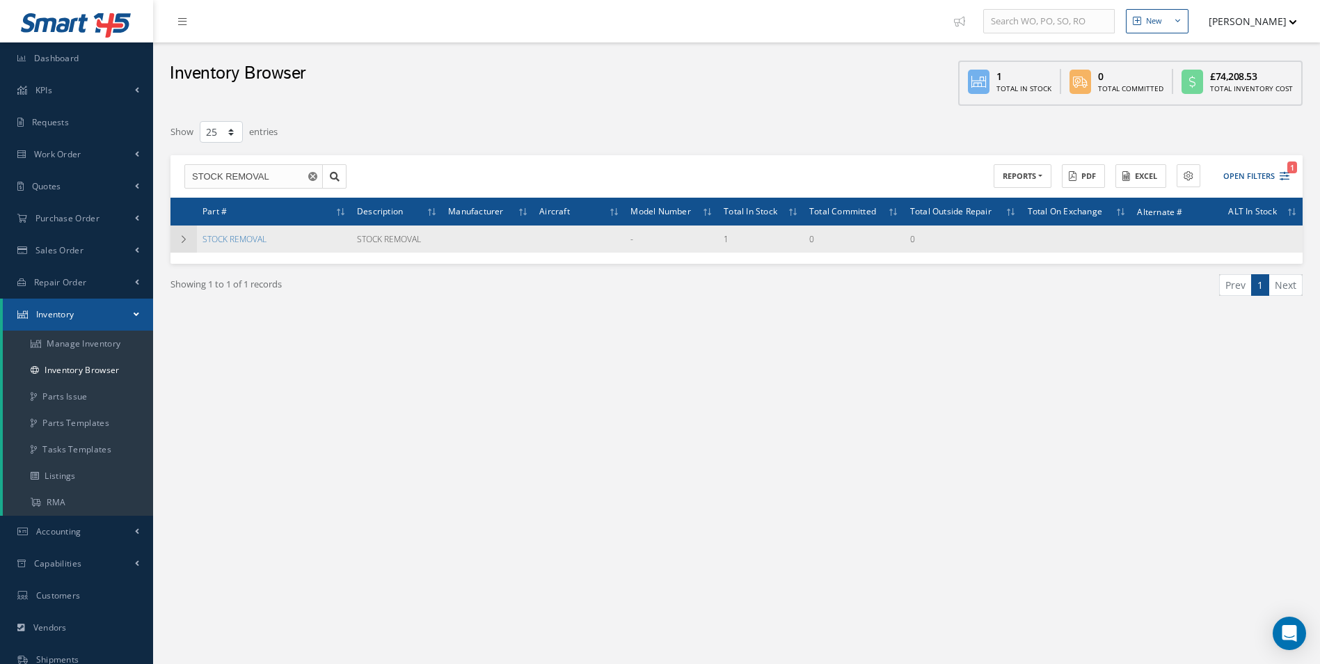
click at [184, 243] on icon at bounding box center [184, 239] width 10 height 8
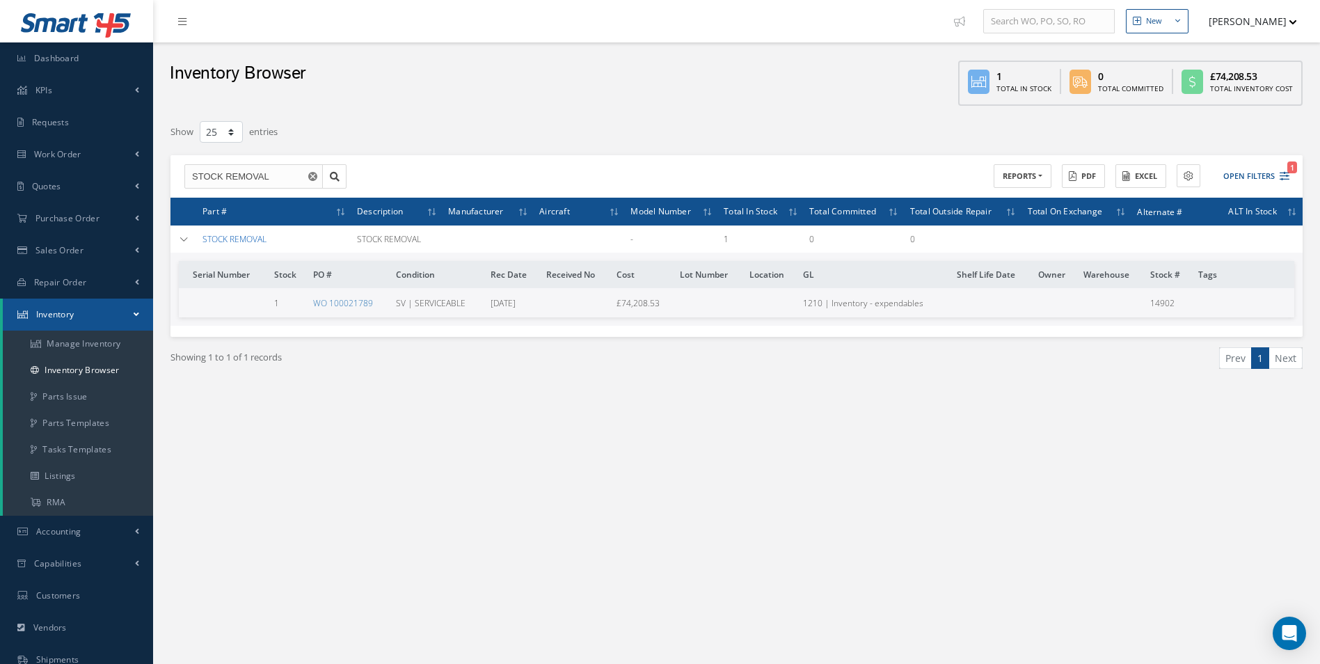
click at [234, 241] on link "STOCK REMOVAL" at bounding box center [234, 239] width 64 height 12
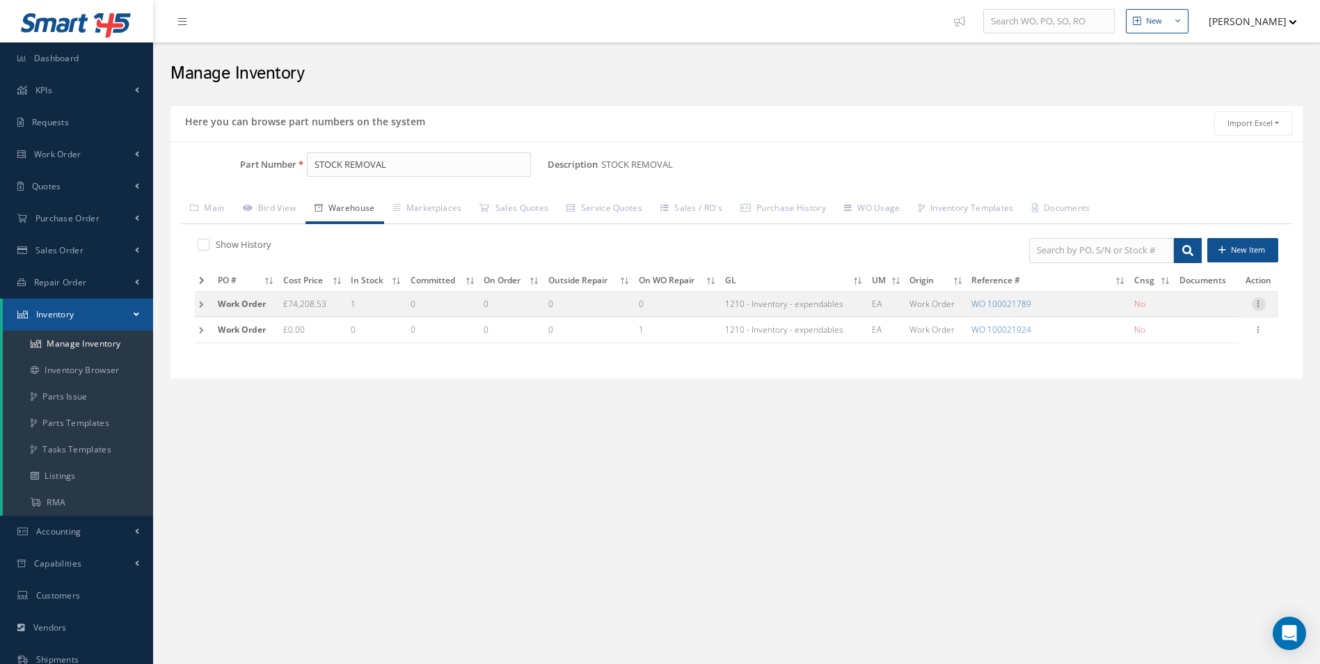
click at [1265, 305] on icon at bounding box center [1259, 302] width 14 height 11
click at [1216, 310] on link "Edit" at bounding box center [1195, 313] width 110 height 18
type input "74208.53"
type input "[DATE]"
type input "100021789"
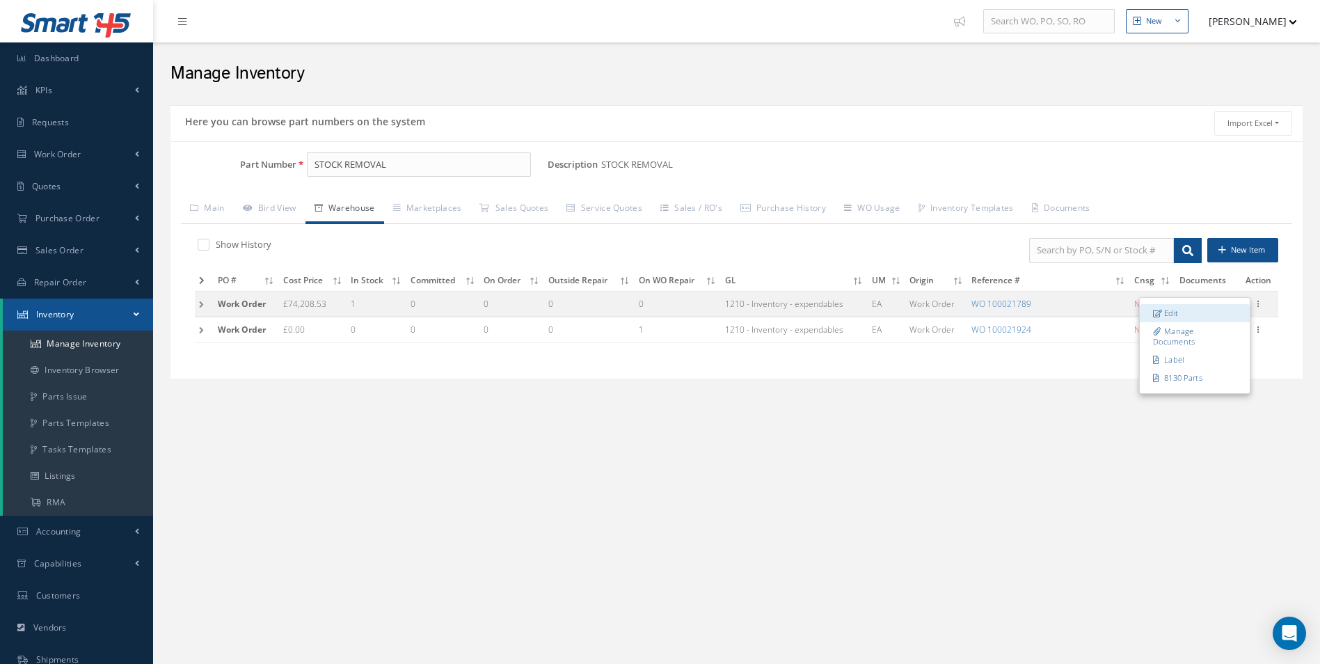
checkbox input "false"
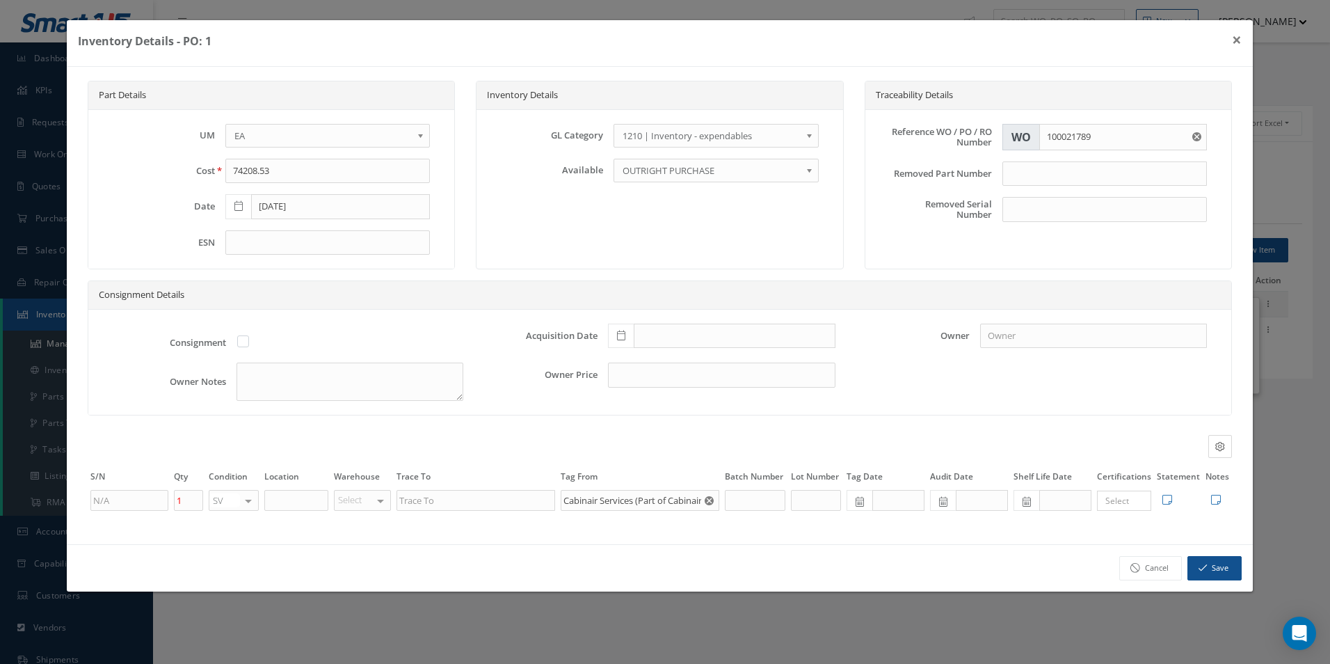
drag, startPoint x: 195, startPoint y: 489, endPoint x: 175, endPoint y: 499, distance: 21.8
click at [175, 499] on td "1" at bounding box center [188, 500] width 35 height 24
click at [756, 547] on div "Cancel Save" at bounding box center [660, 567] width 1186 height 47
drag, startPoint x: 185, startPoint y: 498, endPoint x: 102, endPoint y: 516, distance: 84.9
click at [104, 516] on div "Part Details UM - BAG BX CA RL EA FT HR IN KG LM LY ME LB RM SF SH SM SY TU YD …" at bounding box center [660, 305] width 1186 height 477
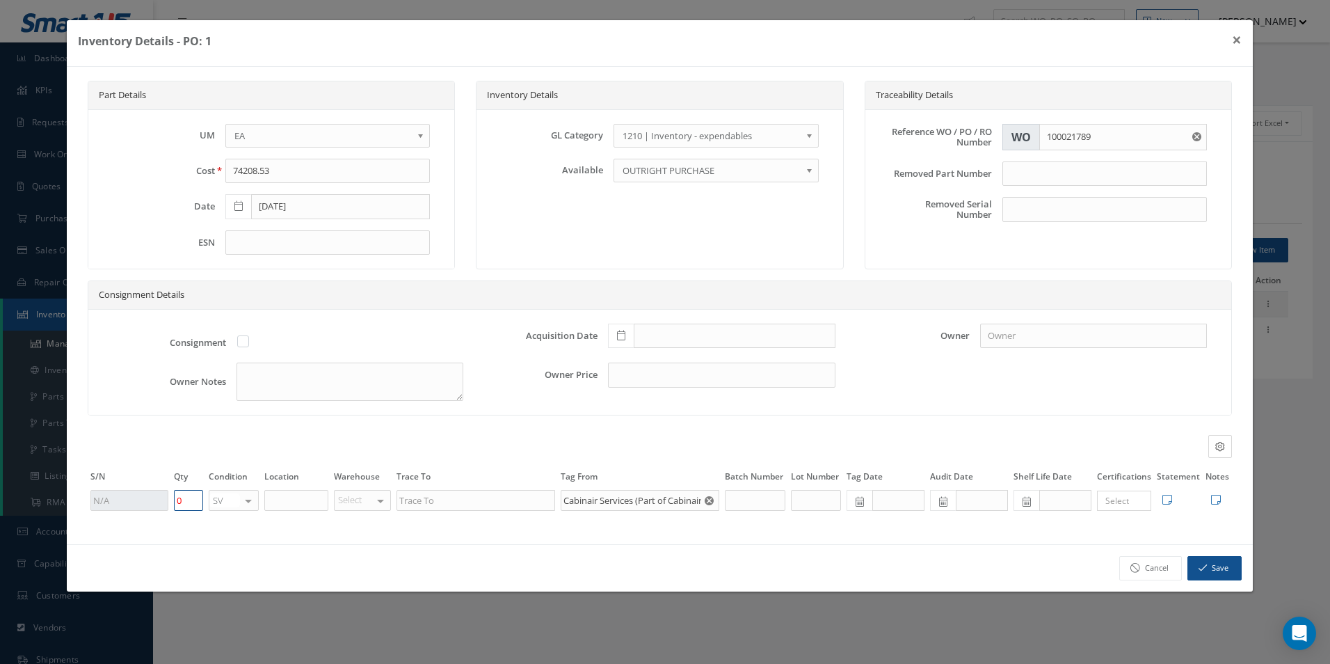
type input "0"
click at [1208, 557] on button "Save" at bounding box center [1215, 568] width 54 height 24
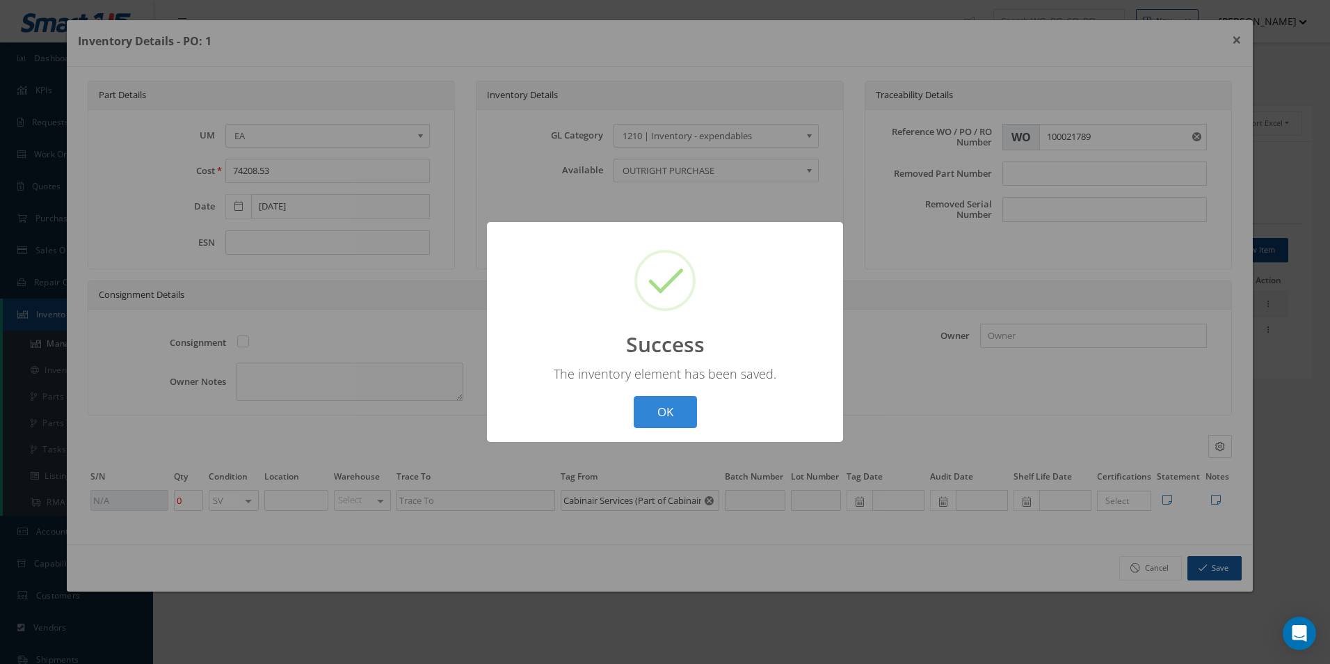
click at [668, 415] on button "OK" at bounding box center [665, 412] width 63 height 33
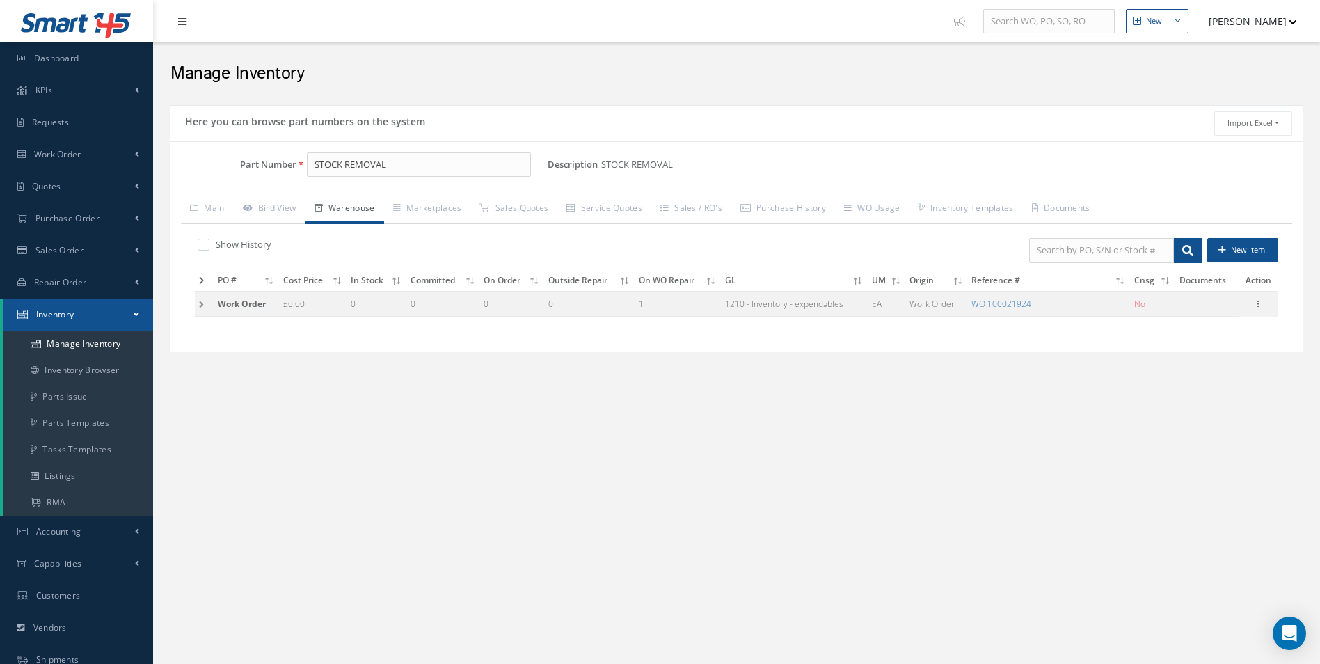
click at [668, 415] on div "New New Work Order New Purchase Order New Customer Quote New Sales Order New Re…" at bounding box center [736, 402] width 1167 height 804
click at [127, 49] on link "Dashboard" at bounding box center [76, 58] width 153 height 32
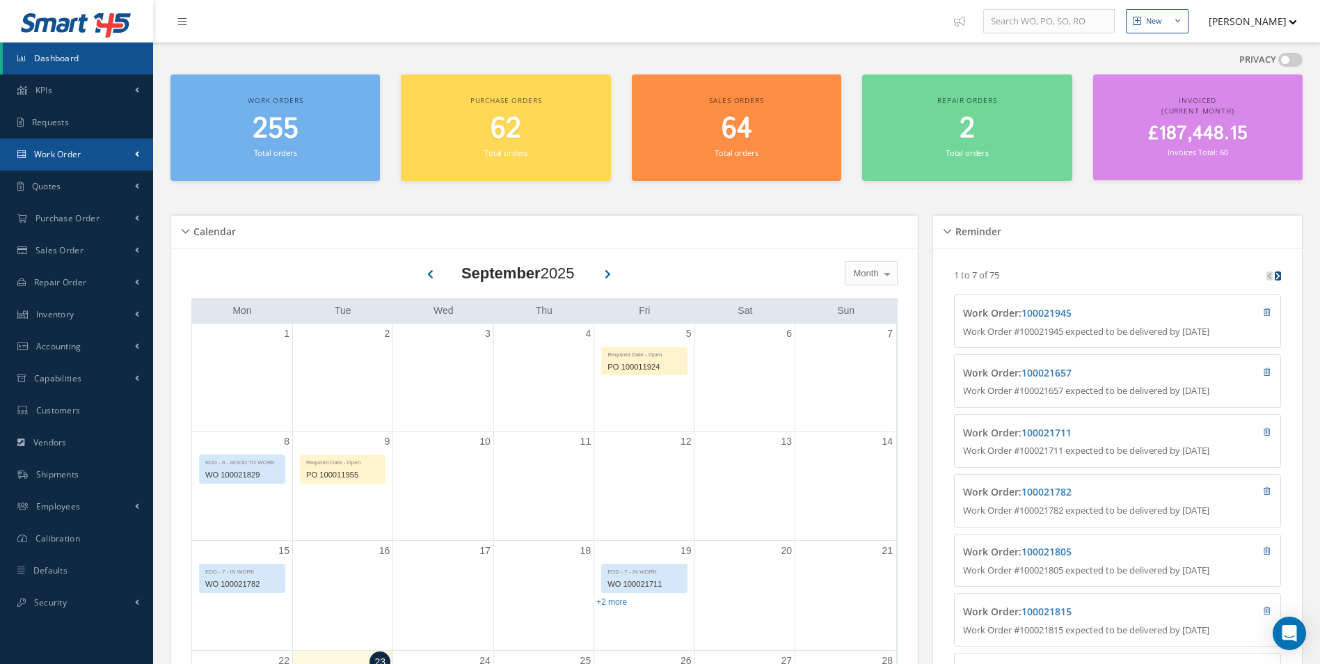
click at [113, 166] on link "Work Order" at bounding box center [76, 154] width 153 height 32
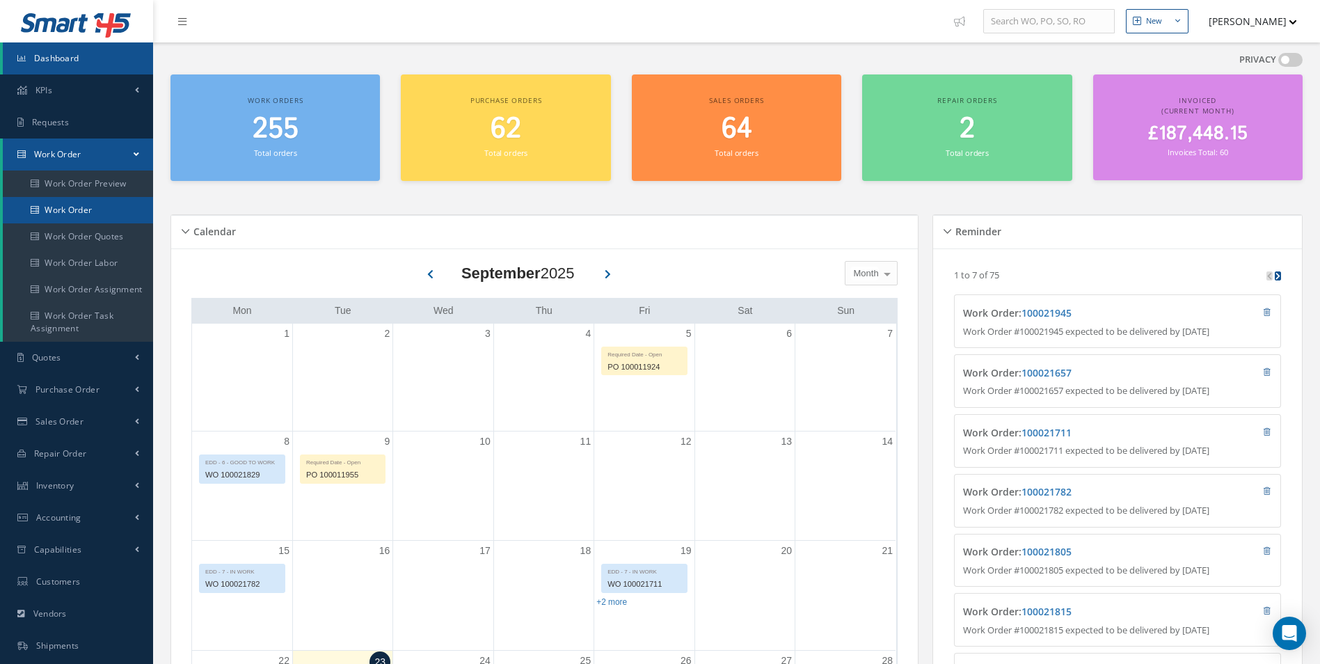
click at [104, 206] on link "Work Order" at bounding box center [78, 210] width 150 height 26
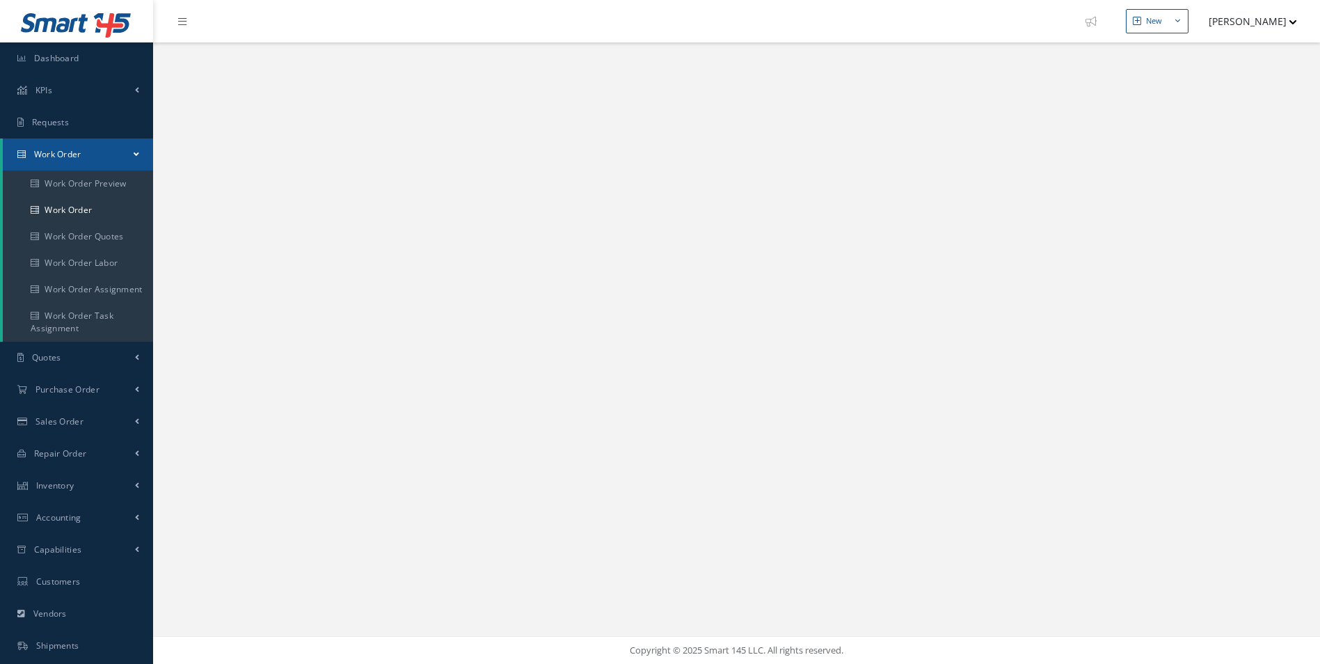
select select "25"
